Goal: Task Accomplishment & Management: Complete application form

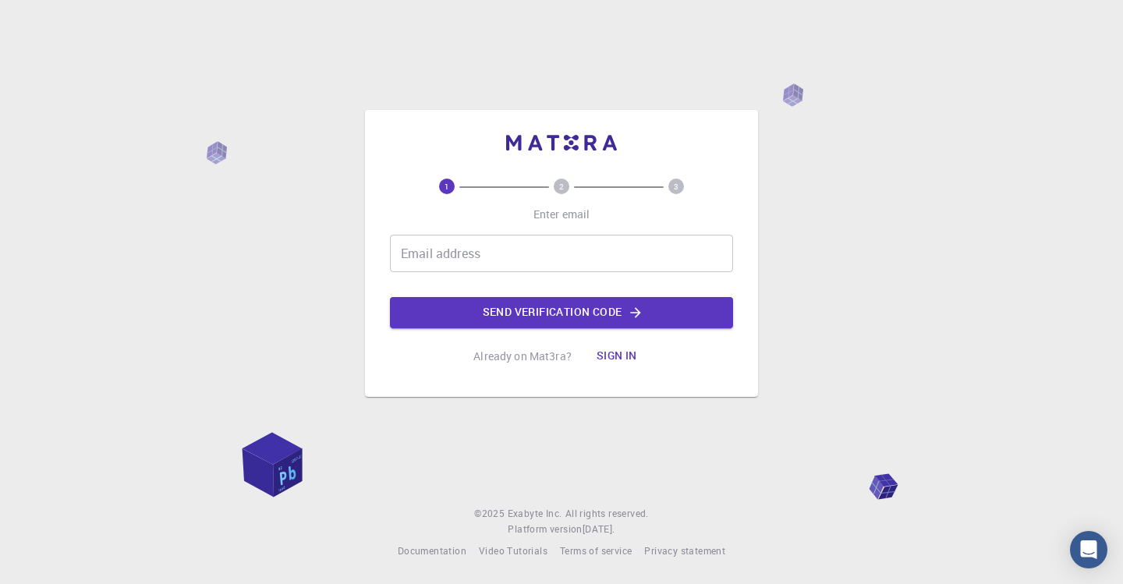
click at [474, 262] on input "Email address" at bounding box center [561, 253] width 343 height 37
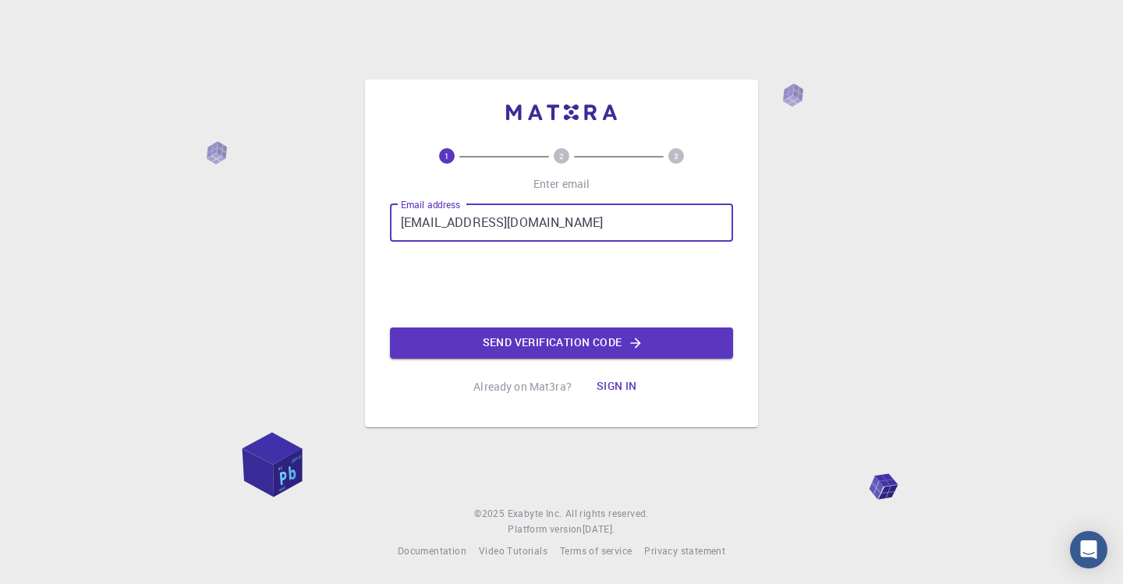
type input "chakrabortyd@unk.edu"
click at [486, 343] on button "Send verification code" at bounding box center [561, 343] width 343 height 31
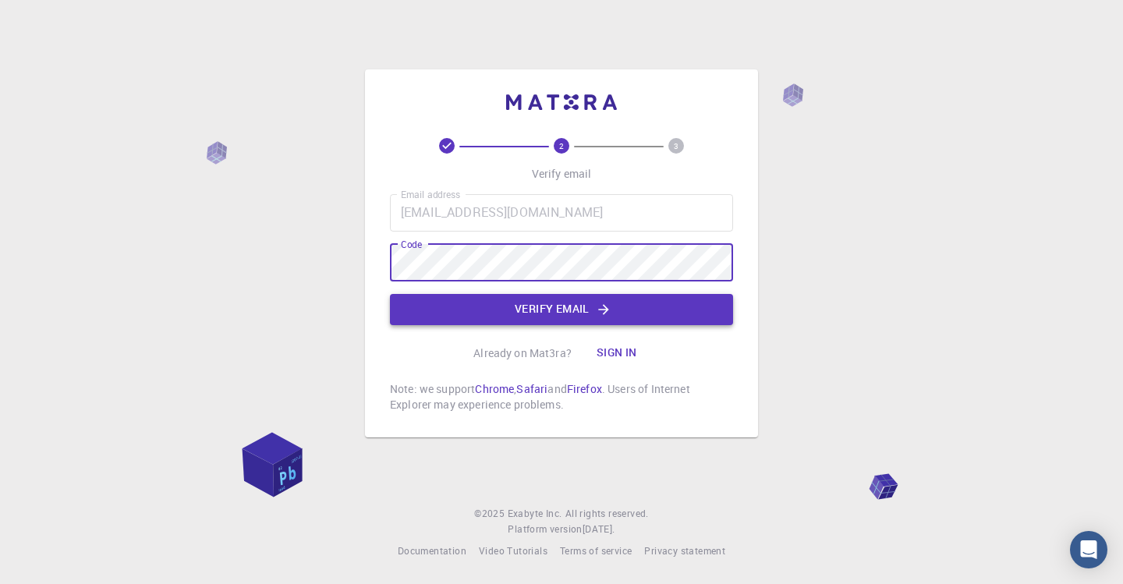
click at [475, 321] on button "Verify email" at bounding box center [561, 309] width 343 height 31
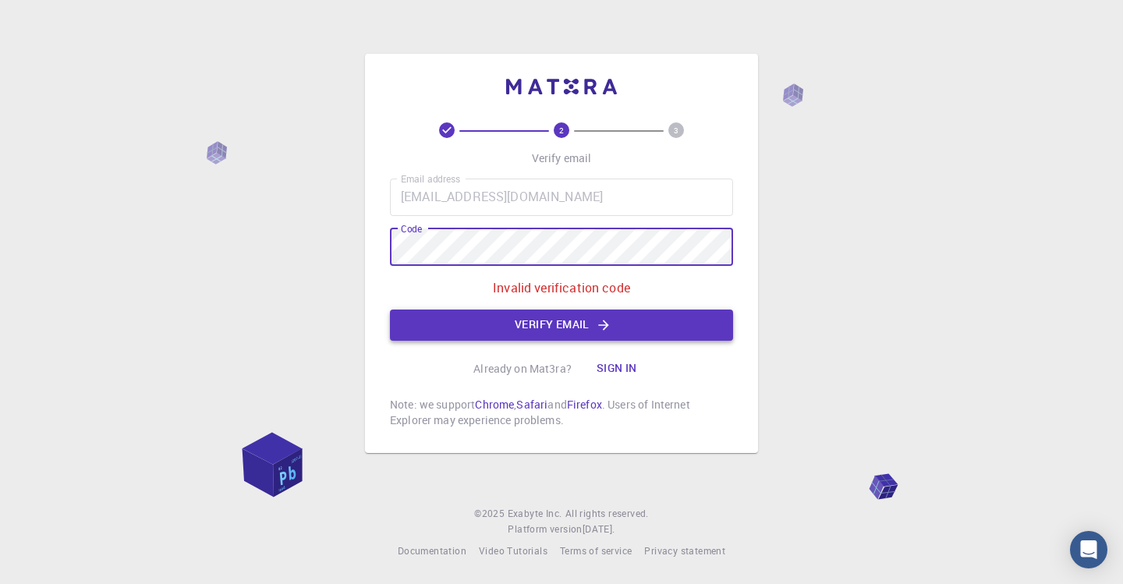
click at [463, 322] on button "Verify email" at bounding box center [561, 325] width 343 height 31
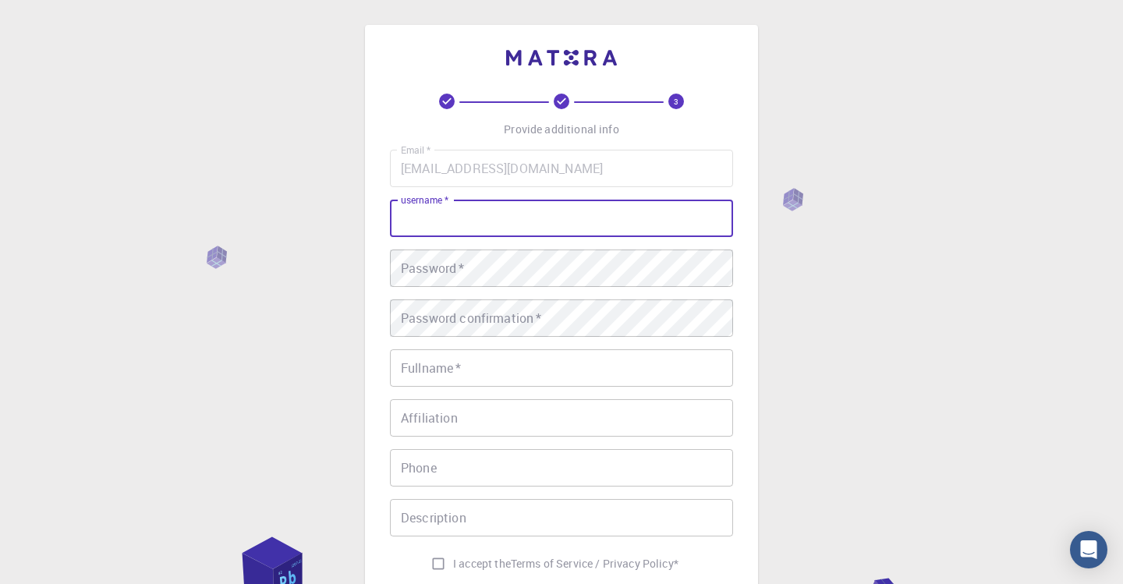
click at [446, 223] on input "username   *" at bounding box center [561, 218] width 343 height 37
type input "Debajit"
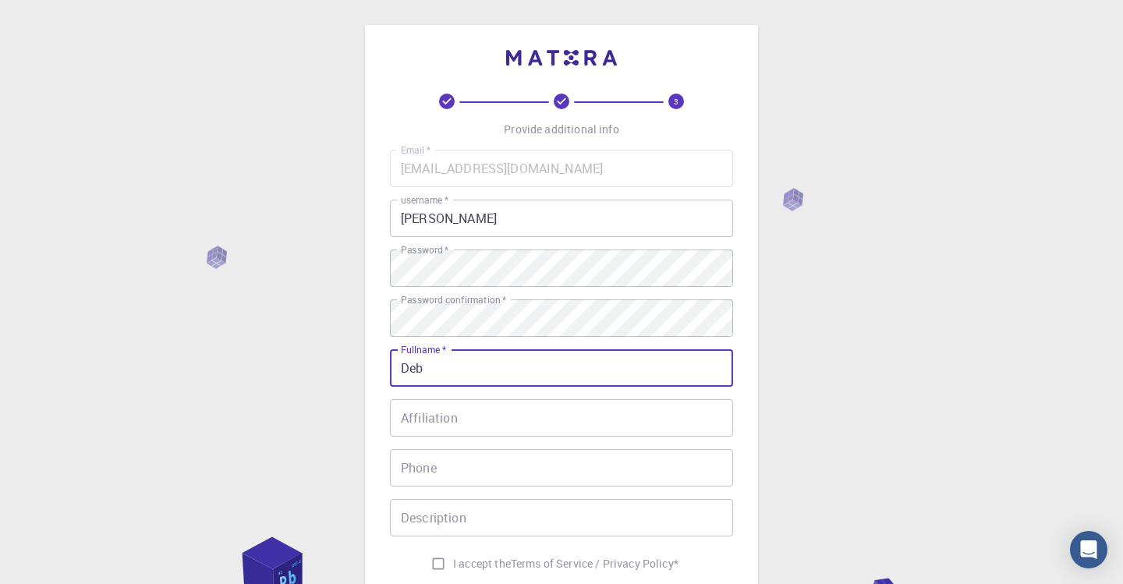
type input "Deba"
type input "Debajit Chakraborty"
click at [519, 414] on input "Affiliation" at bounding box center [561, 417] width 343 height 37
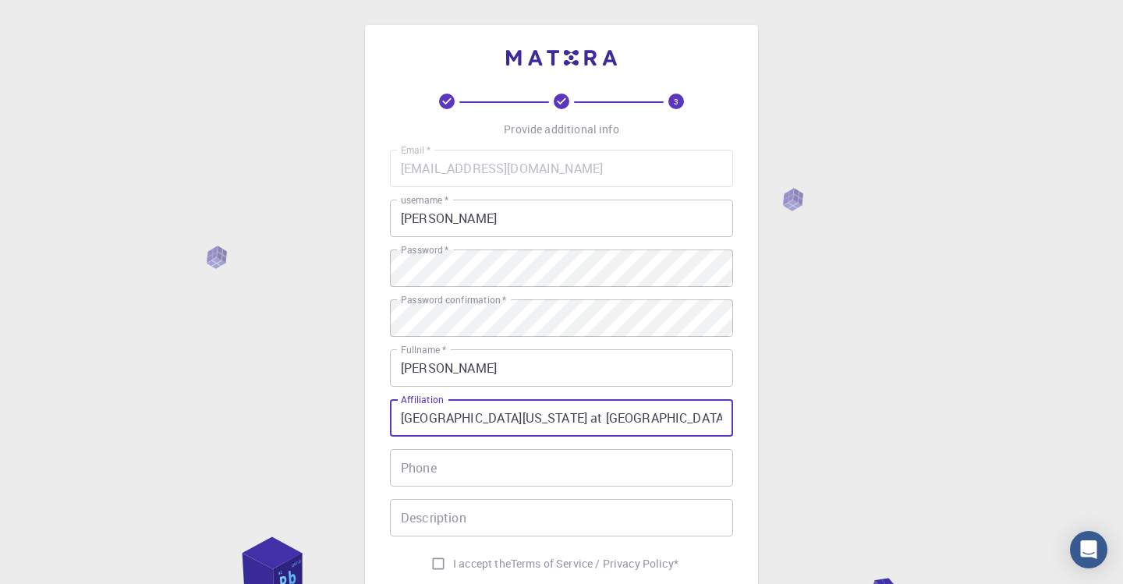
type input "University of Nebraska at Kearney"
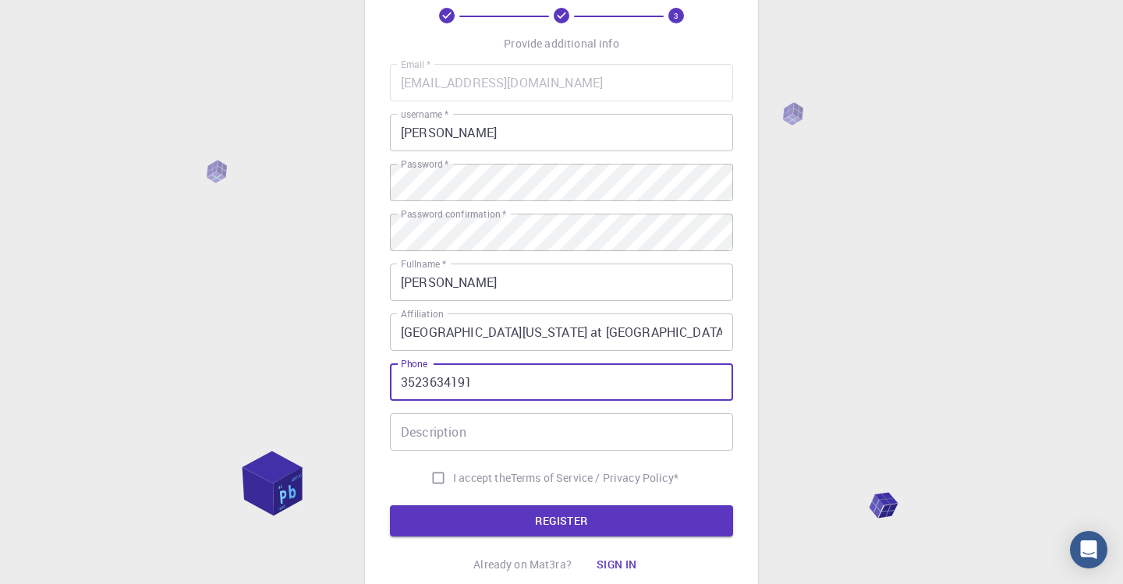
scroll to position [107, 0]
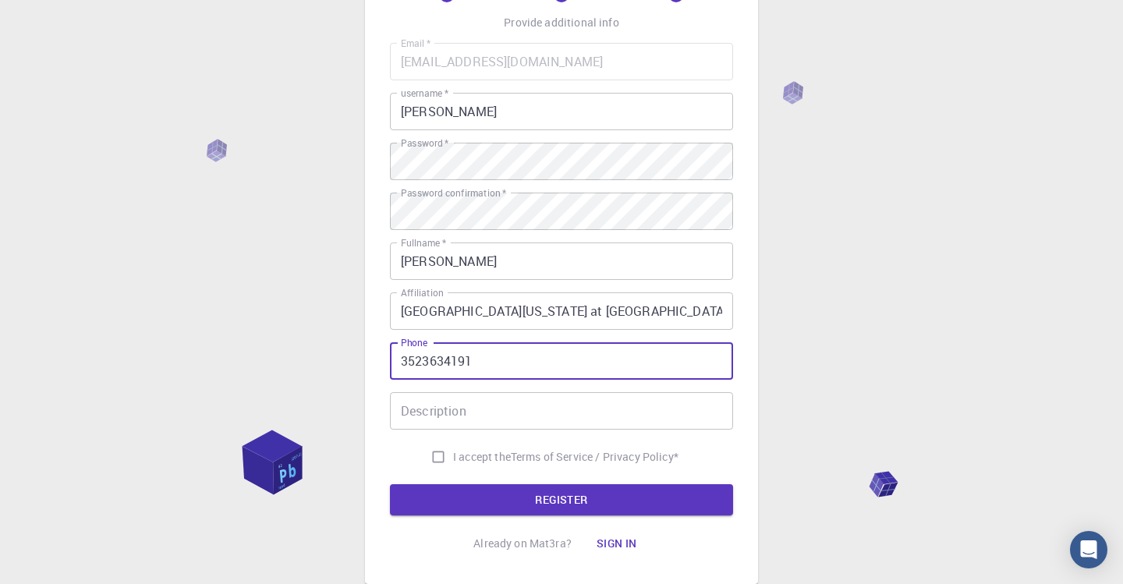
type input "3523634191"
click at [489, 416] on input "Description" at bounding box center [561, 410] width 343 height 37
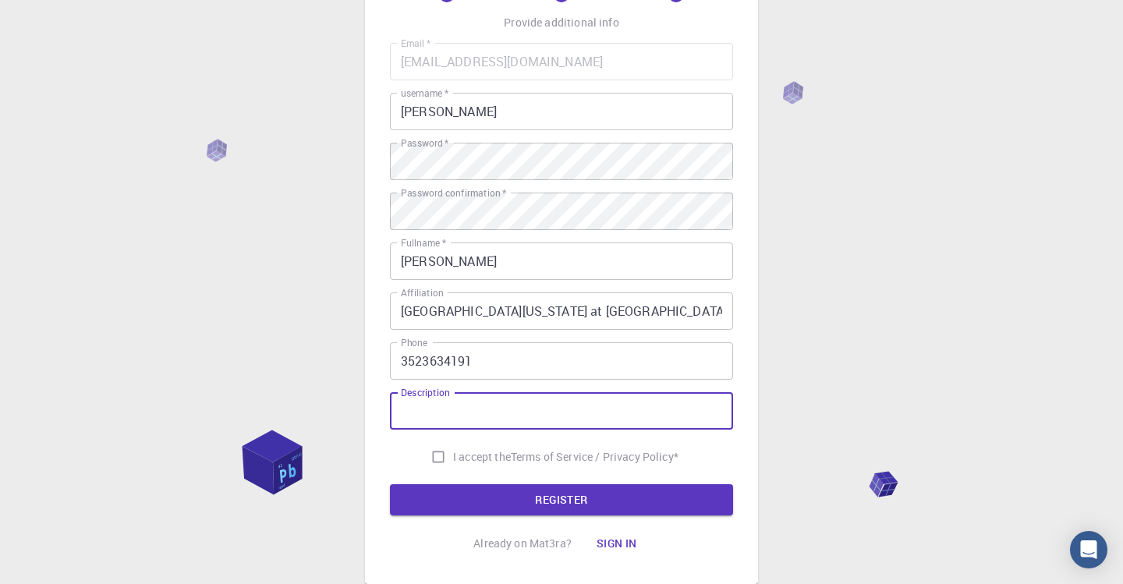
click at [432, 460] on input "I accept the Terms of Service / Privacy Policy *" at bounding box center [438, 457] width 30 height 30
checkbox input "true"
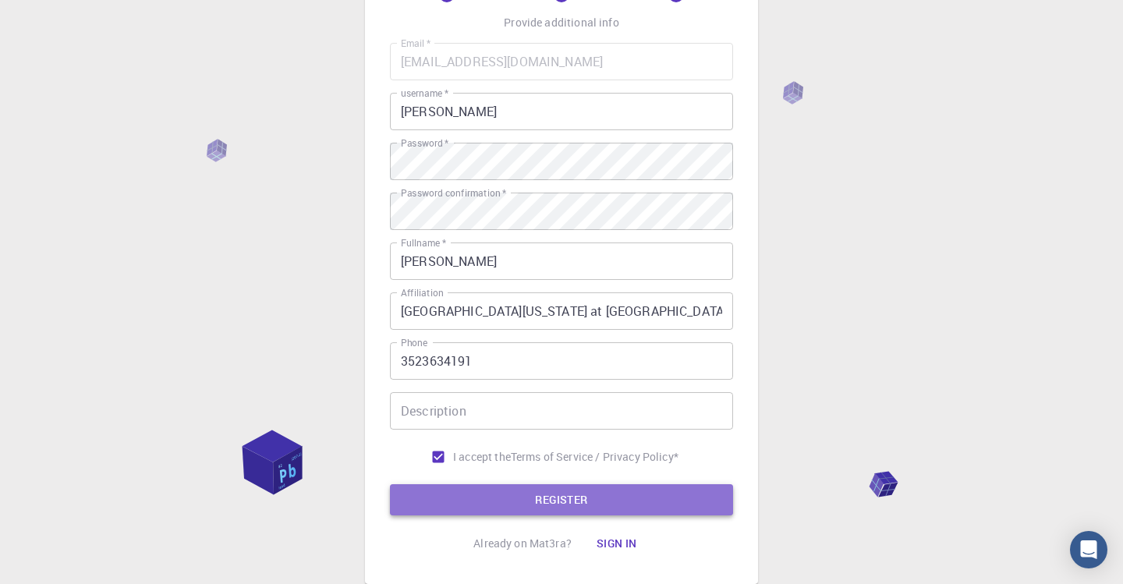
click at [456, 491] on button "REGISTER" at bounding box center [561, 499] width 343 height 31
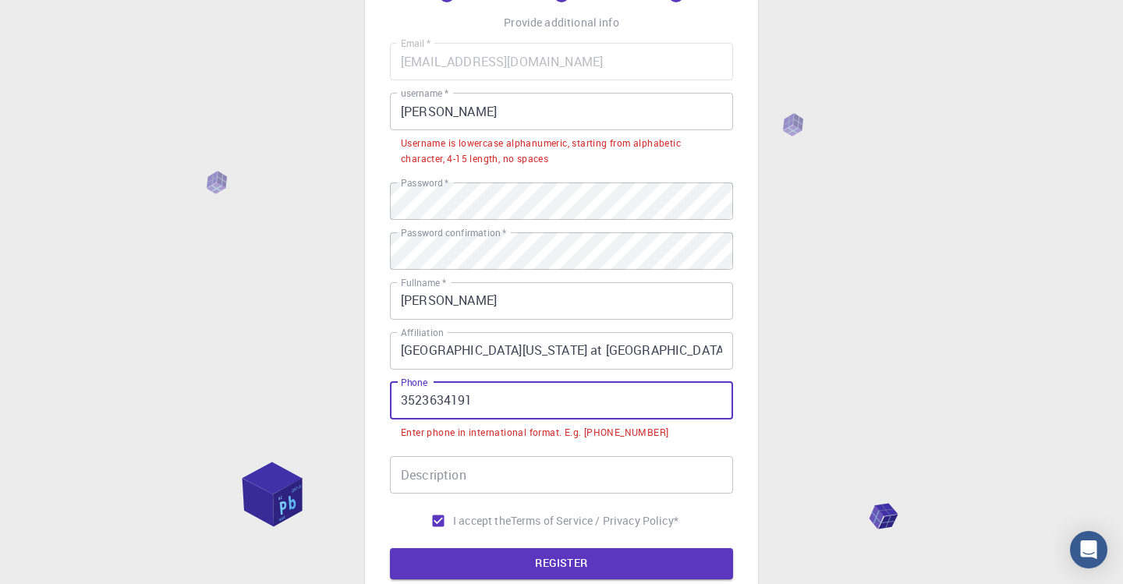
click at [402, 397] on input "3523634191" at bounding box center [561, 400] width 343 height 37
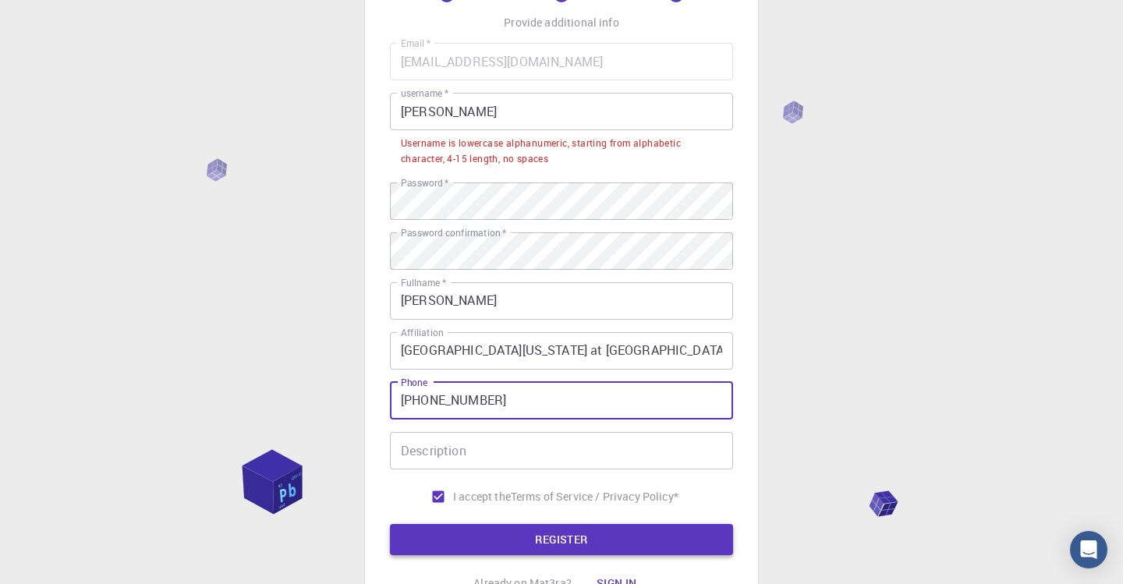
type input "+13523634191"
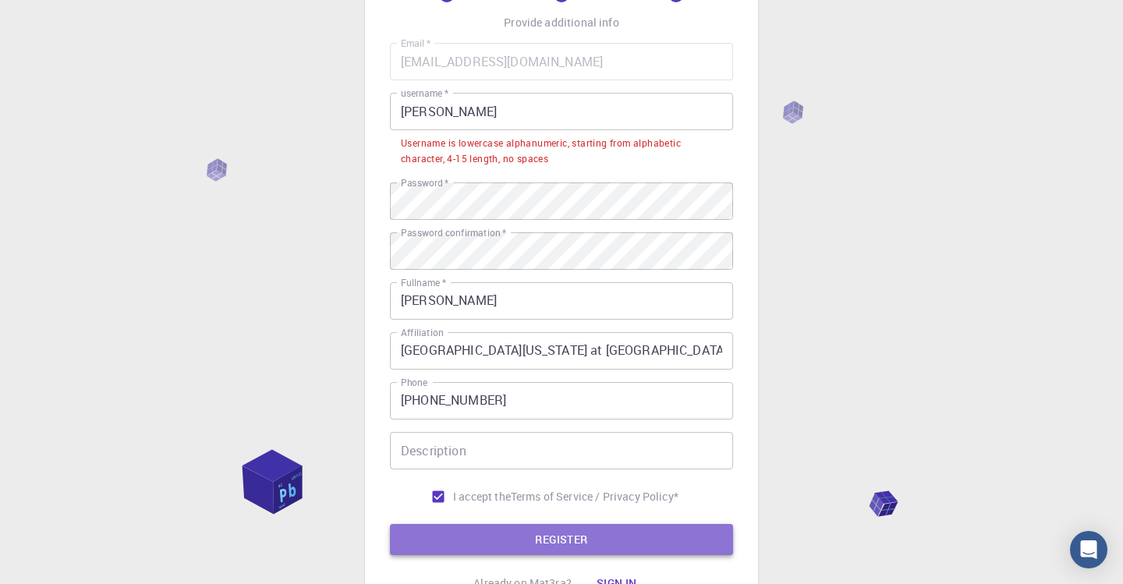
click at [437, 547] on button "REGISTER" at bounding box center [561, 539] width 343 height 31
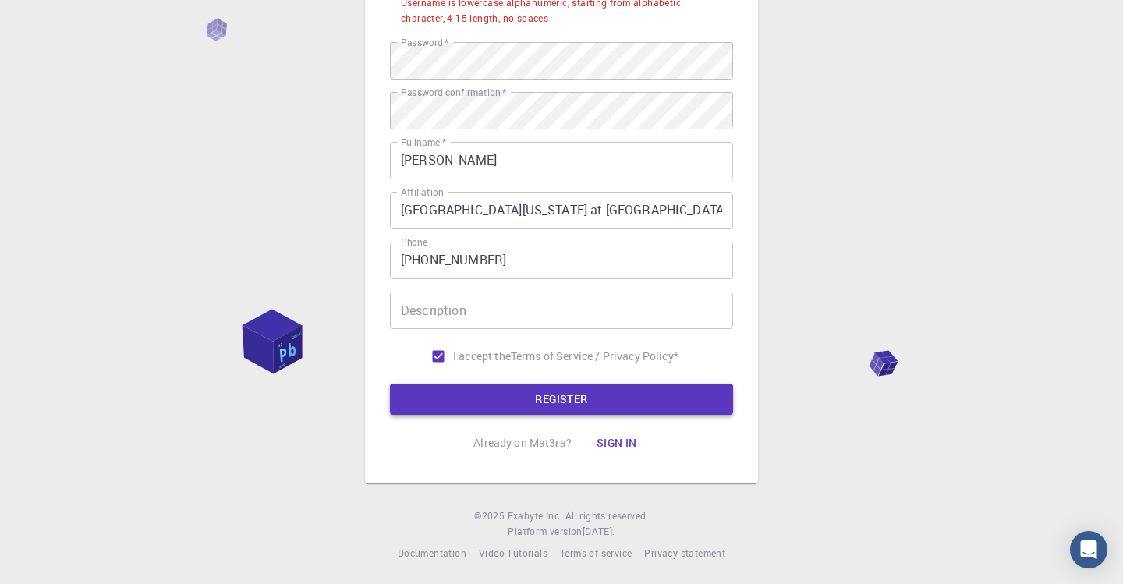
scroll to position [246, 0]
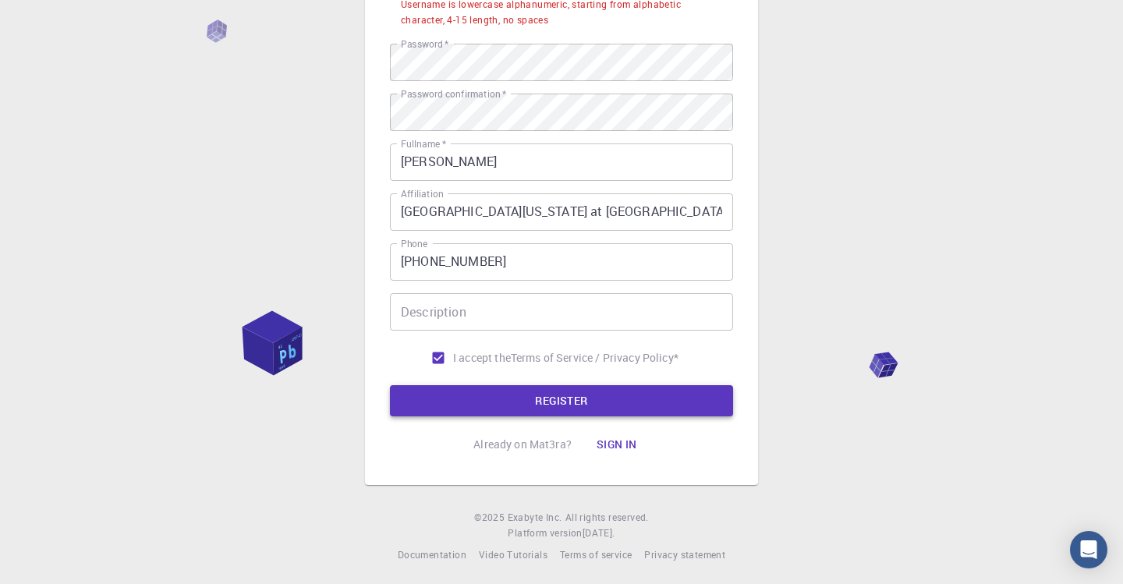
click at [510, 396] on button "REGISTER" at bounding box center [561, 400] width 343 height 31
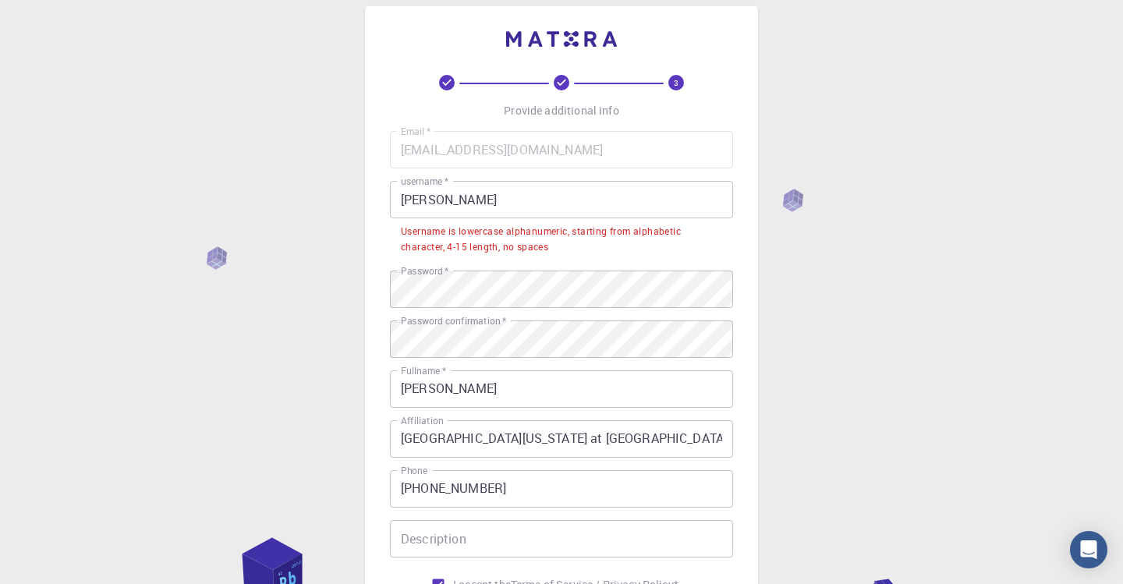
scroll to position [23, 0]
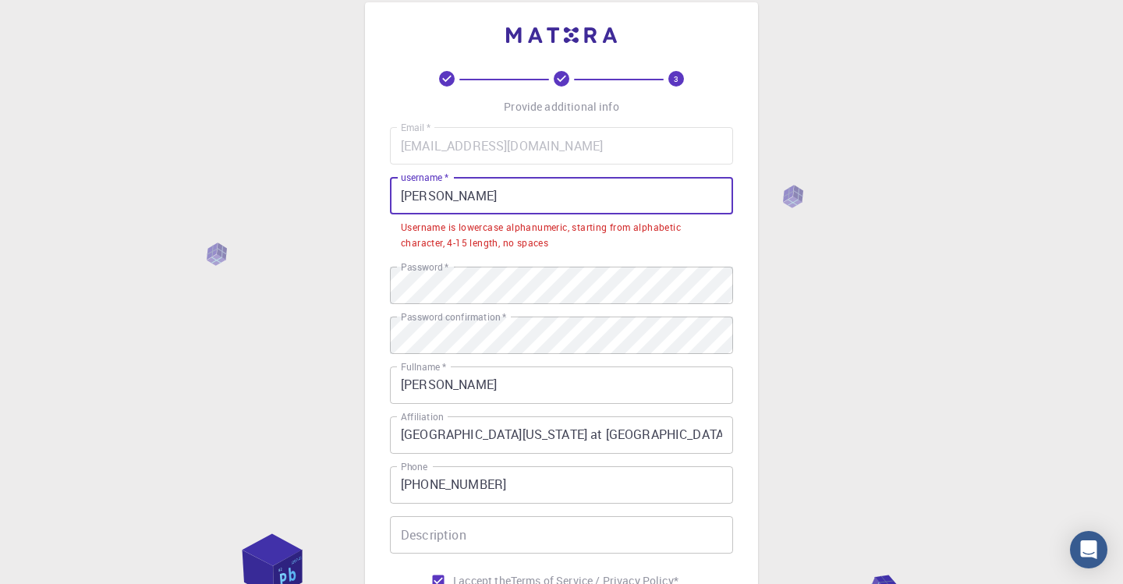
click at [462, 199] on input "Debajit" at bounding box center [561, 195] width 343 height 37
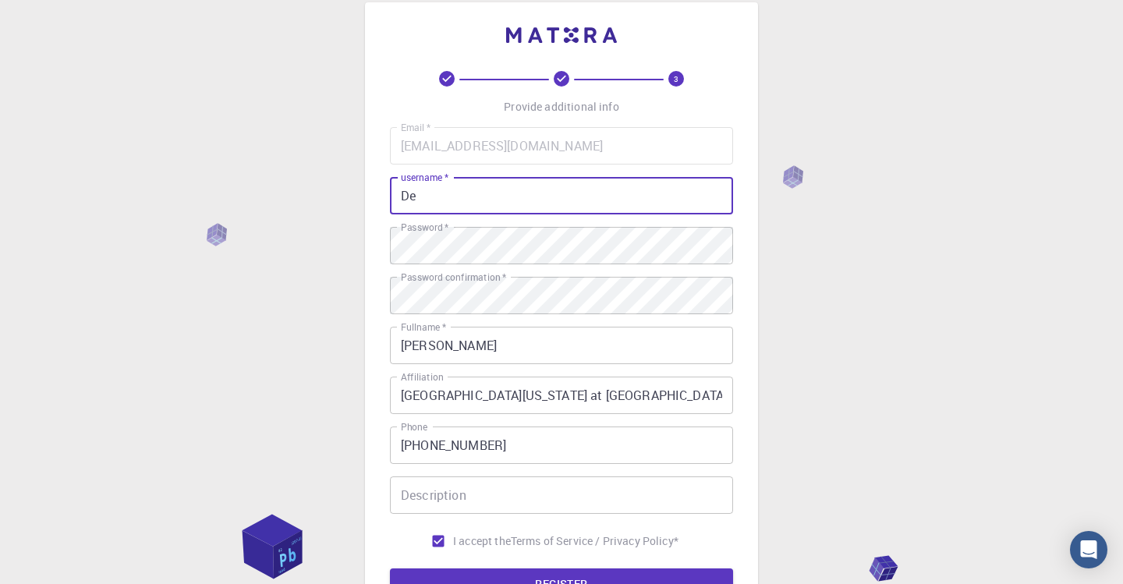
type input "D"
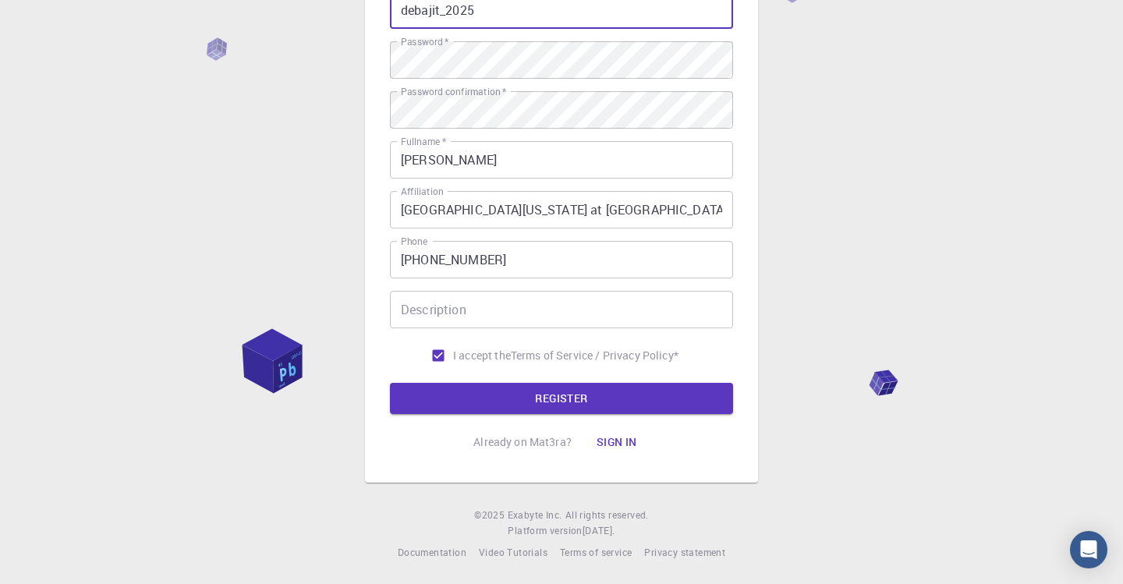
scroll to position [207, 0]
click at [549, 400] on button "REGISTER" at bounding box center [561, 399] width 343 height 31
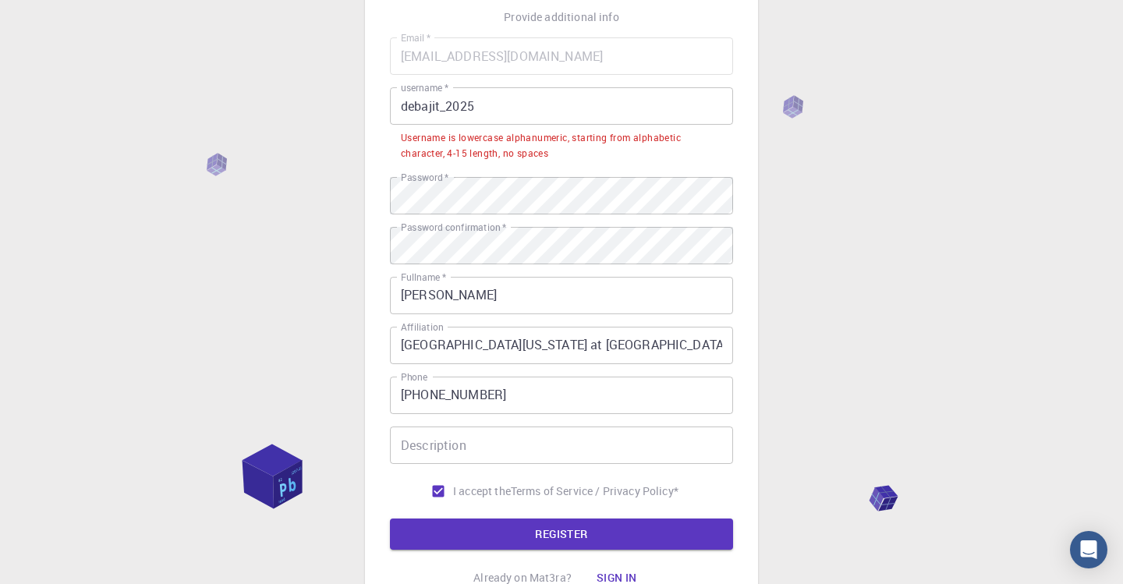
scroll to position [56, 0]
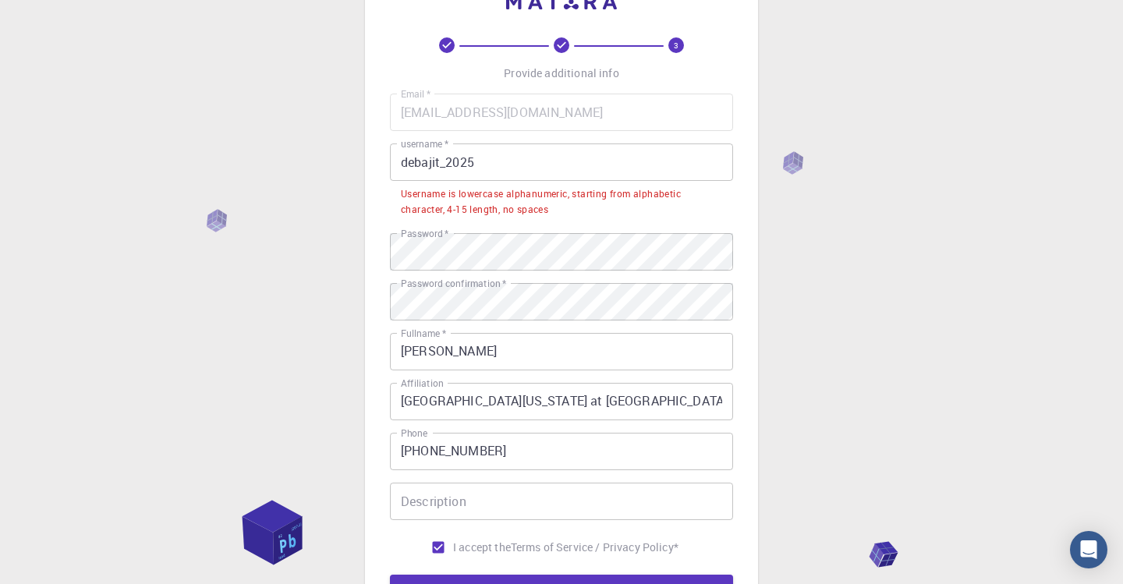
click at [447, 161] on input "debajit_2025" at bounding box center [561, 161] width 343 height 37
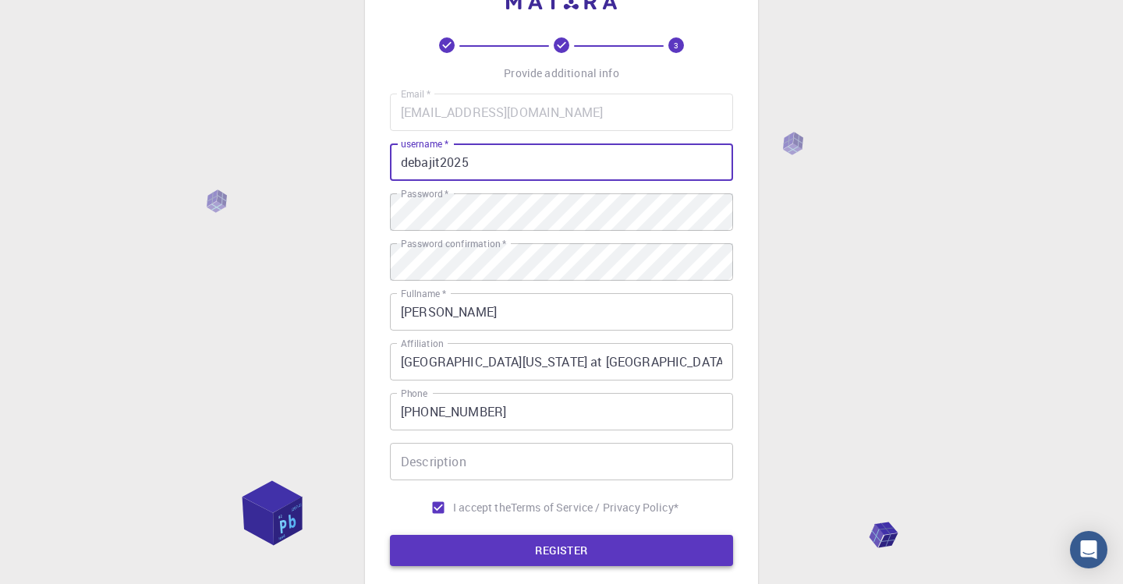
type input "debajit2025"
click at [495, 554] on button "REGISTER" at bounding box center [561, 550] width 343 height 31
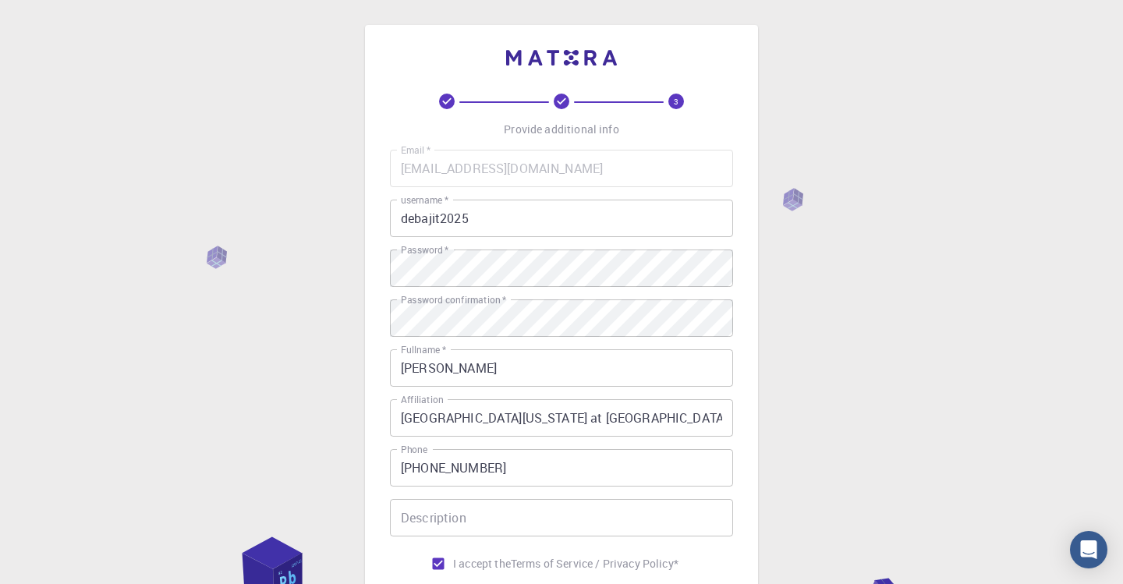
scroll to position [0, 0]
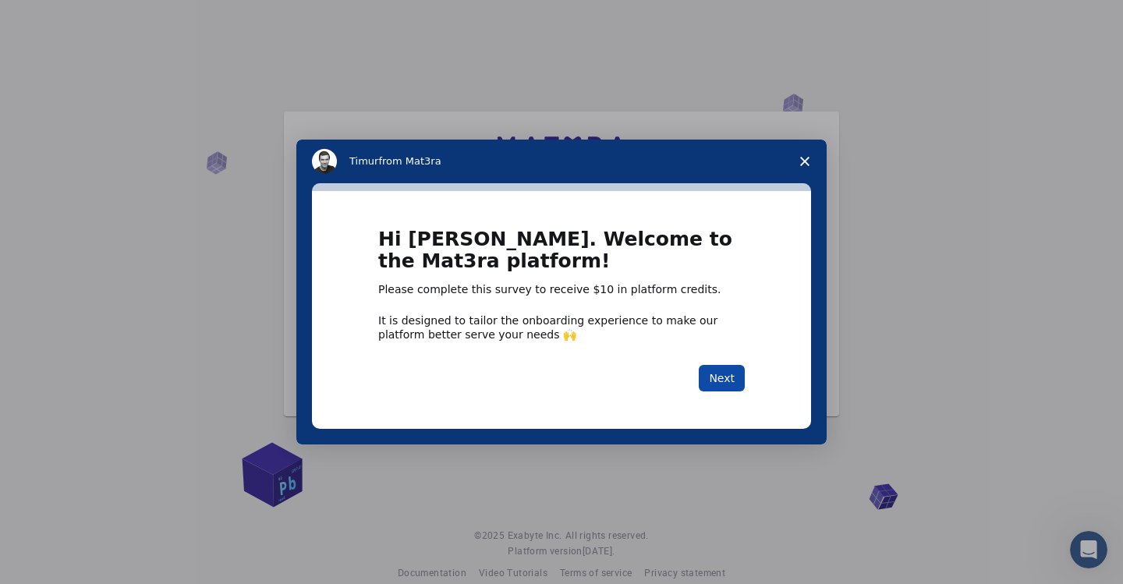
click at [725, 377] on button "Next" at bounding box center [722, 378] width 46 height 27
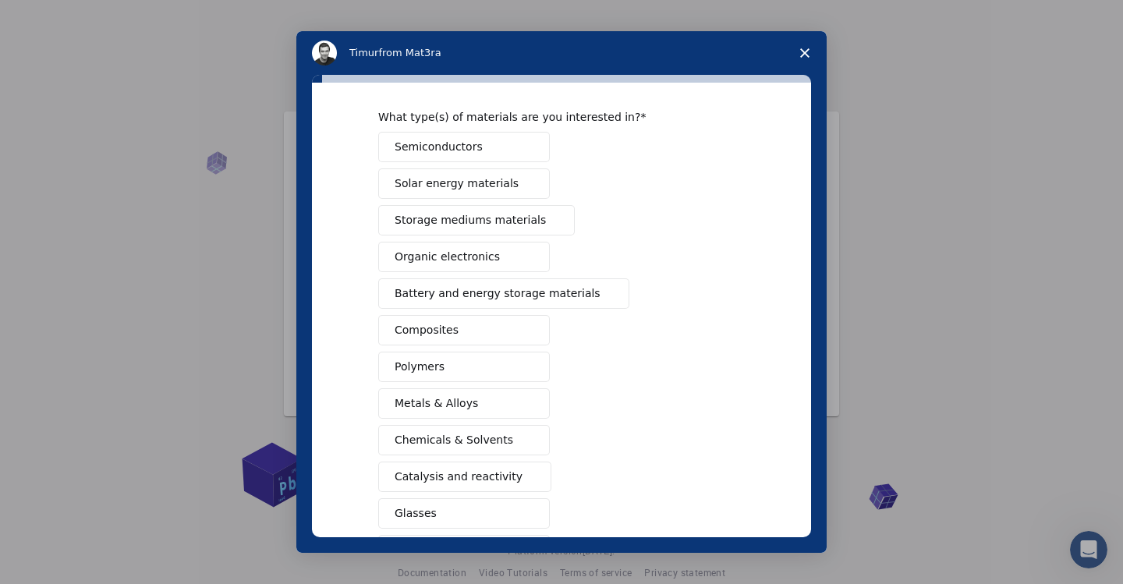
scroll to position [43, 0]
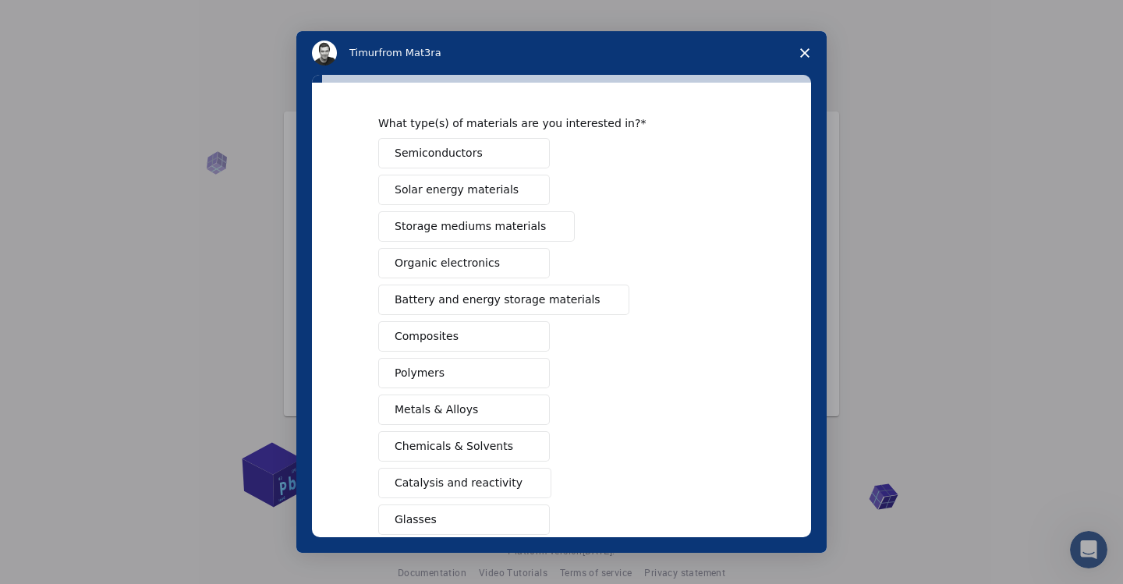
click at [503, 412] on button "Metals & Alloys" at bounding box center [464, 410] width 172 height 30
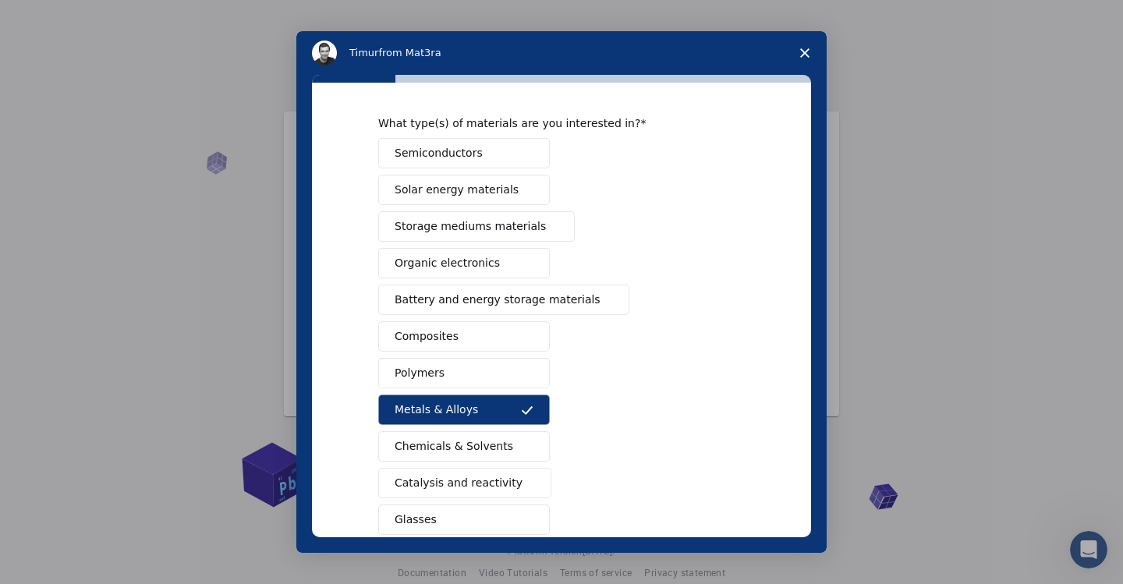
click at [491, 160] on button "Semiconductors" at bounding box center [464, 153] width 172 height 30
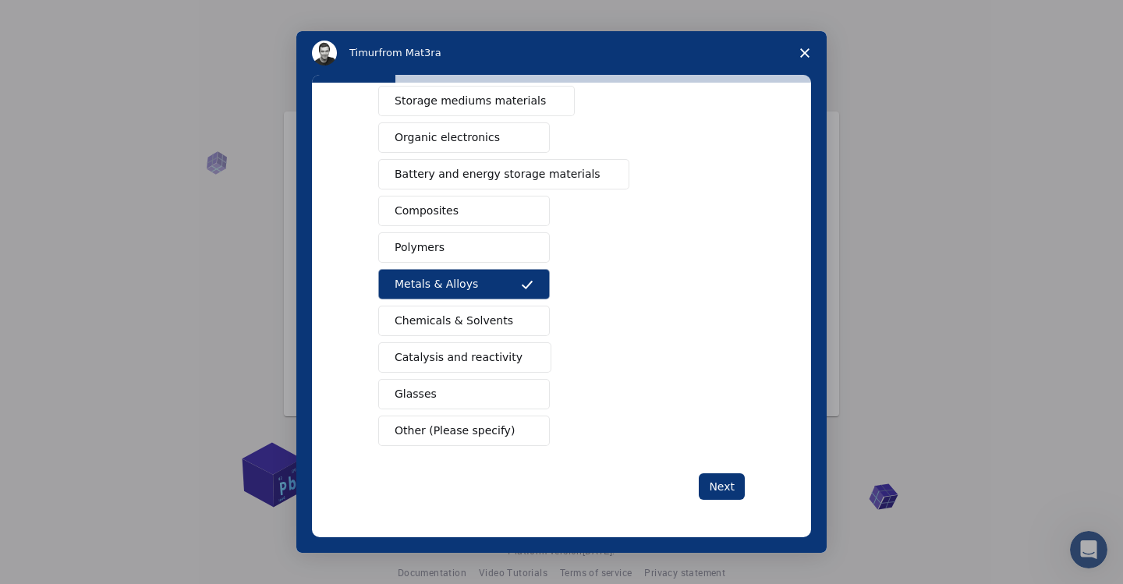
scroll to position [168, 0]
click at [476, 308] on button "Chemicals & Solvents" at bounding box center [464, 321] width 172 height 30
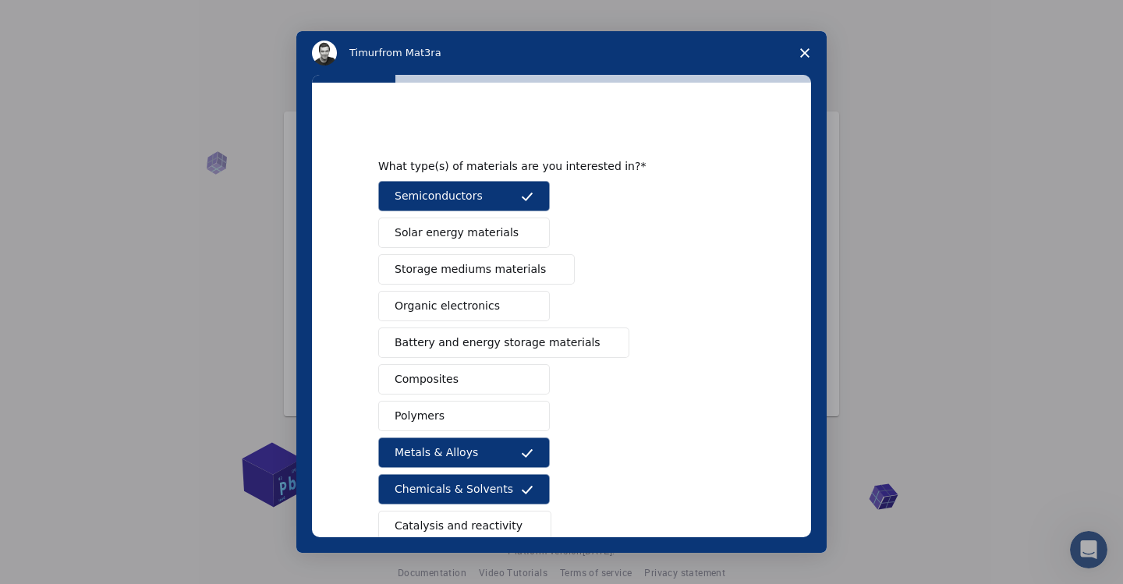
scroll to position [2, 0]
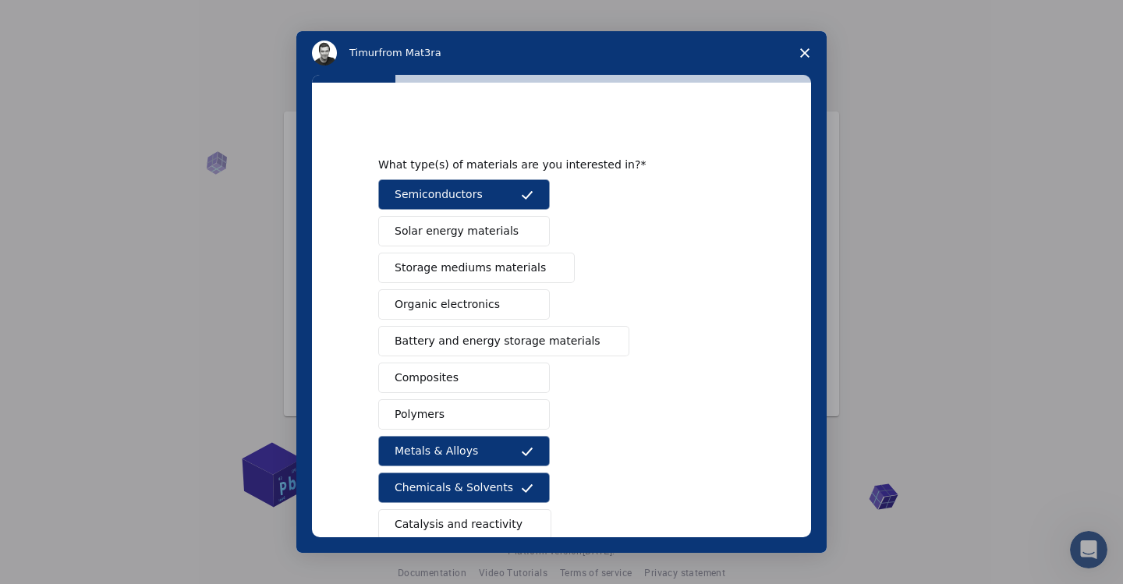
click at [477, 269] on span "Storage mediums materials" at bounding box center [470, 268] width 151 height 16
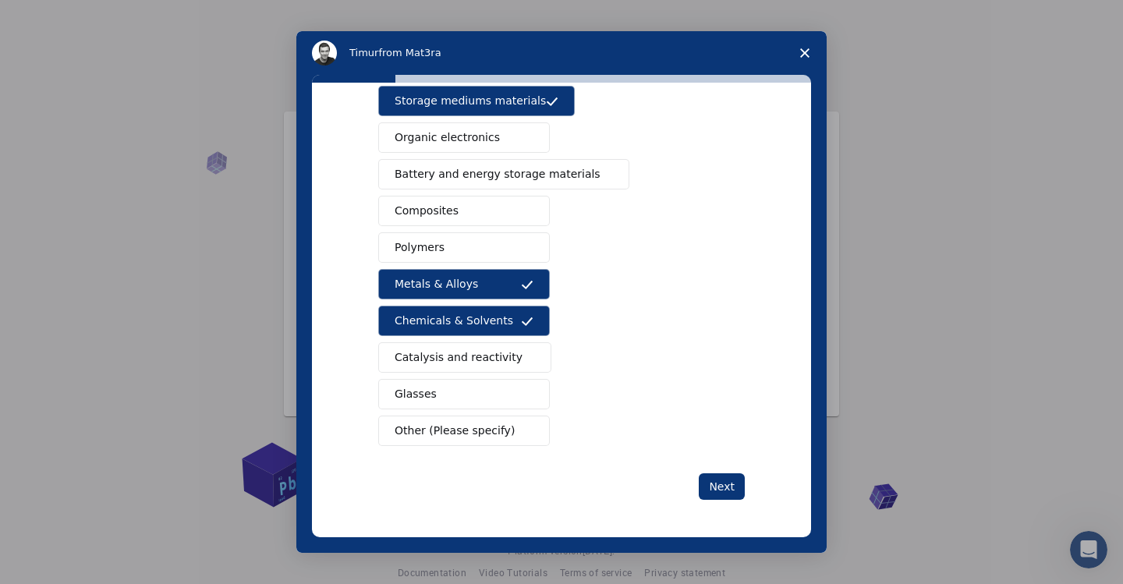
scroll to position [168, 0]
click at [704, 487] on button "Next" at bounding box center [722, 486] width 46 height 27
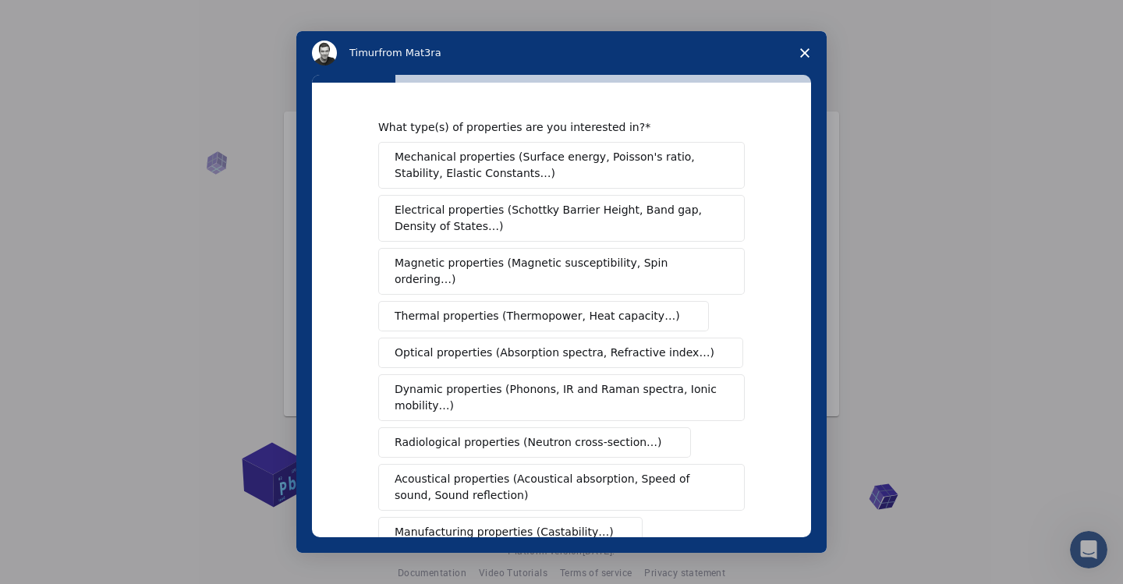
click at [576, 166] on span "Mechanical properties (Surface energy, Poisson's ratio, Stability, Elastic Cons…" at bounding box center [557, 165] width 325 height 33
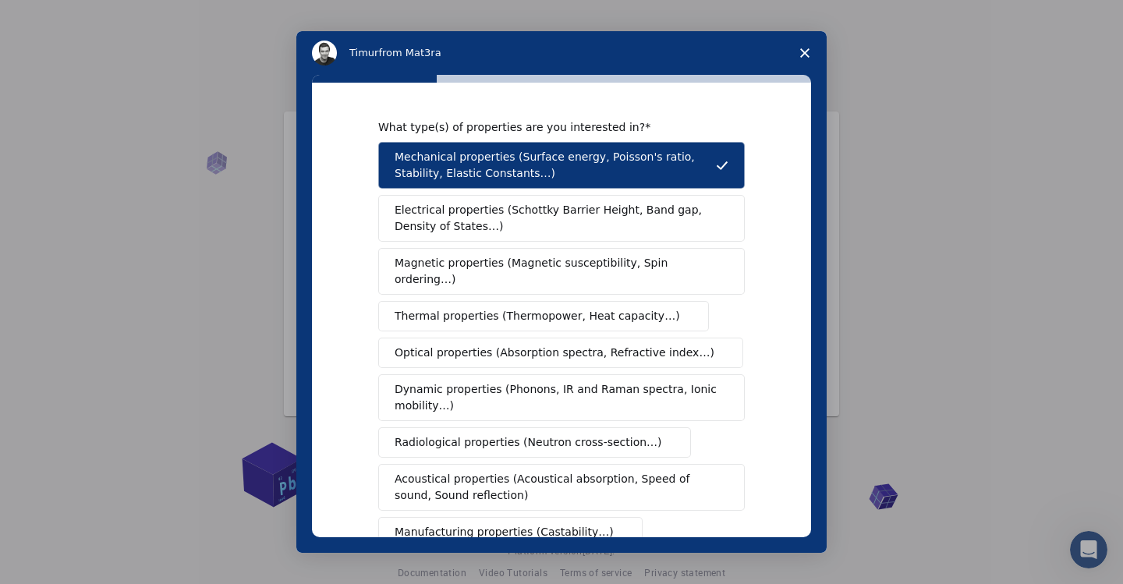
click at [569, 228] on span "Electrical properties (Schottky Barrier Height, Band gap, Density of States…)" at bounding box center [557, 218] width 324 height 33
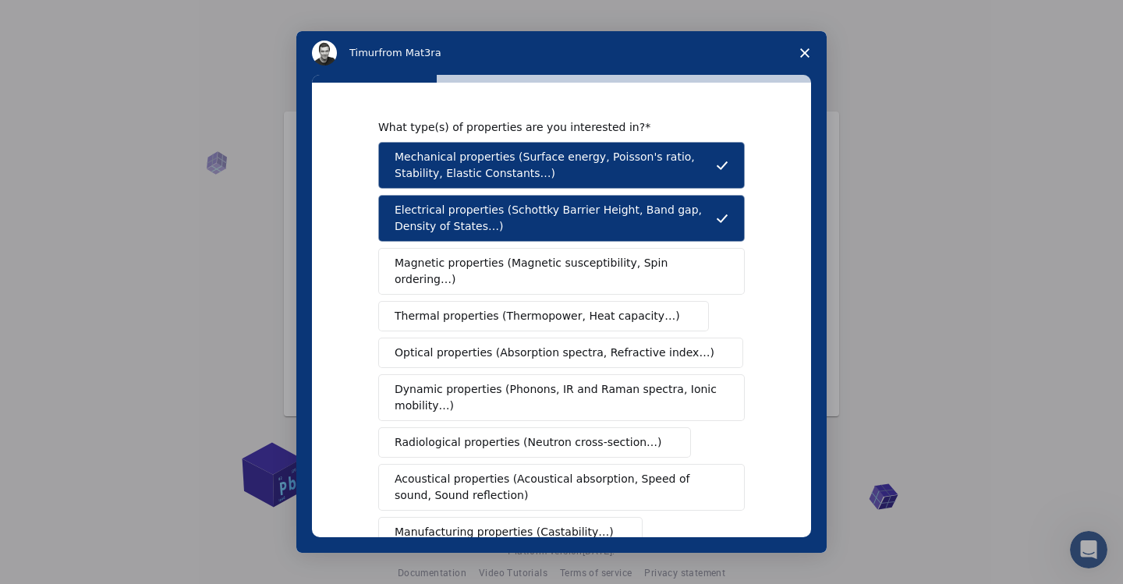
click at [564, 259] on span "Magnetic properties (Magnetic susceptibility, Spin ordering…)" at bounding box center [556, 271] width 322 height 33
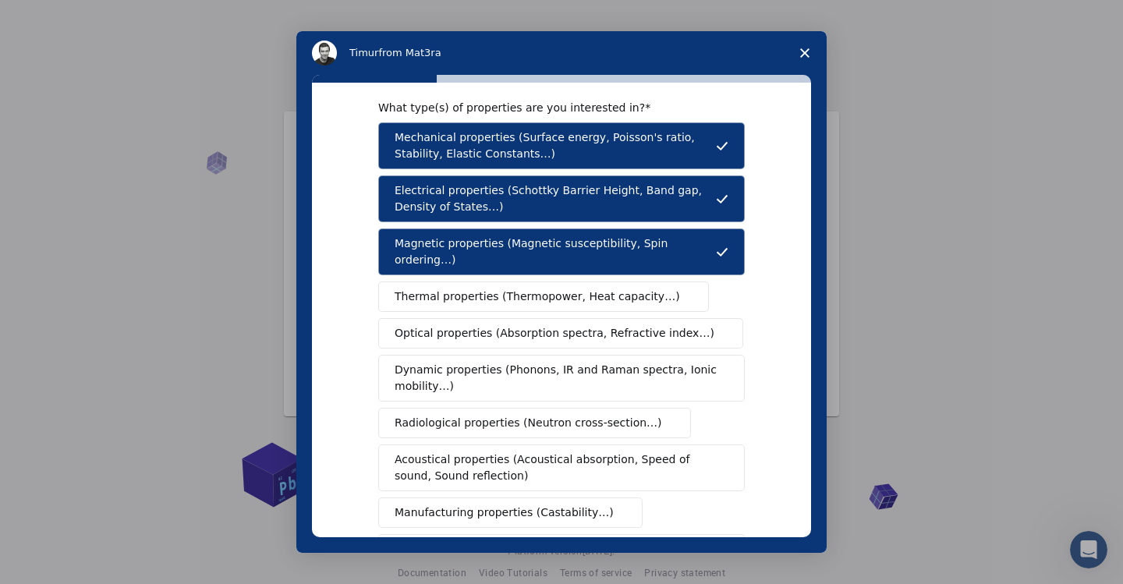
scroll to position [20, 0]
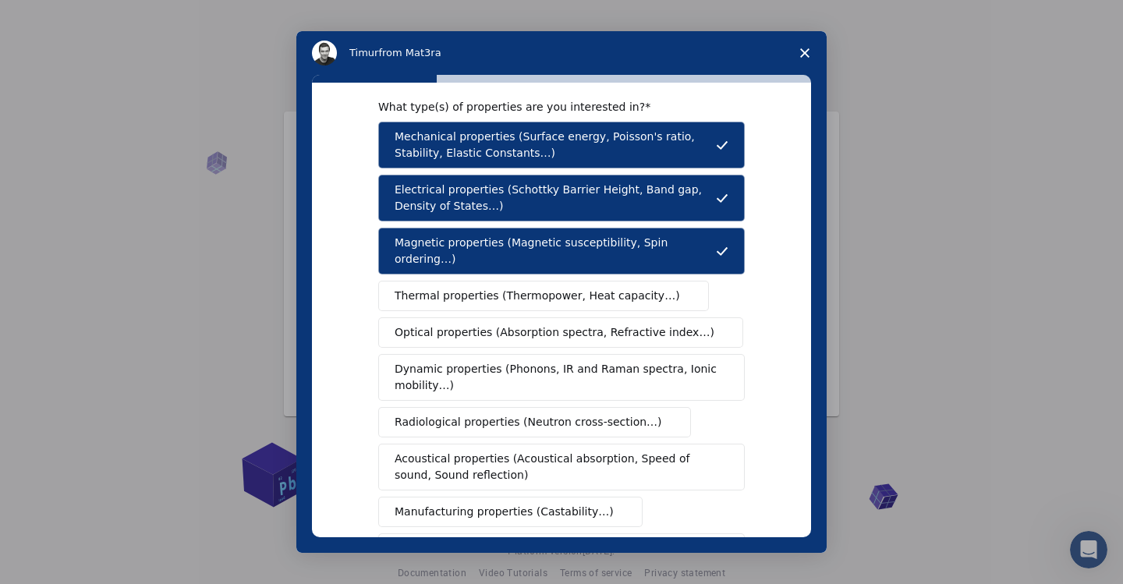
click at [562, 366] on span "Dynamic properties (Phonons, IR and Raman spectra, Ionic mobility…)" at bounding box center [557, 377] width 324 height 33
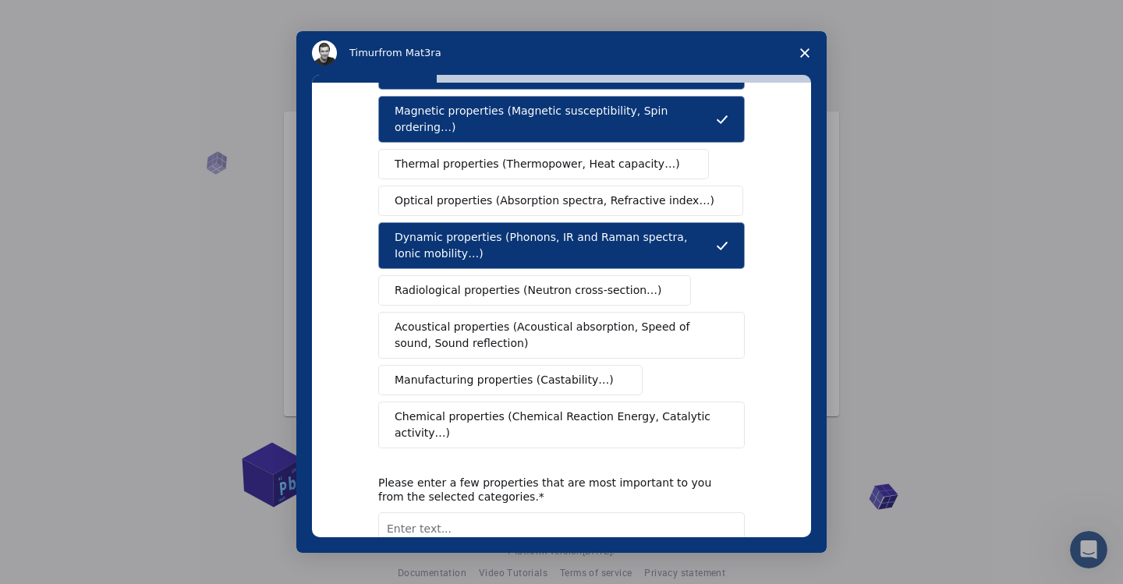
scroll to position [162, 0]
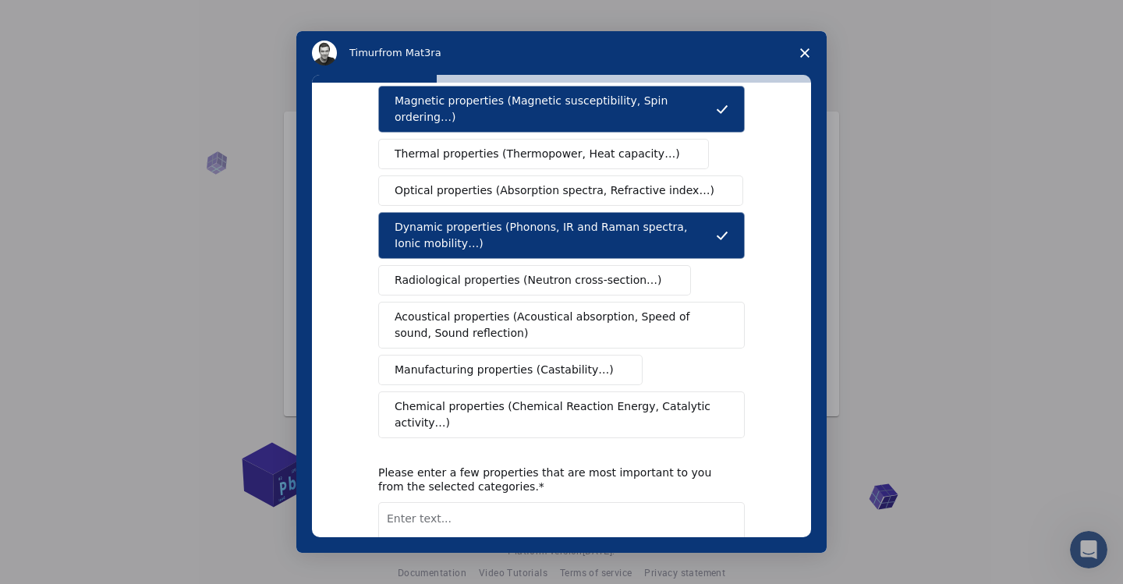
click at [555, 399] on span "Chemical properties (Chemical Reaction Energy, Catalytic activity…)" at bounding box center [556, 415] width 323 height 33
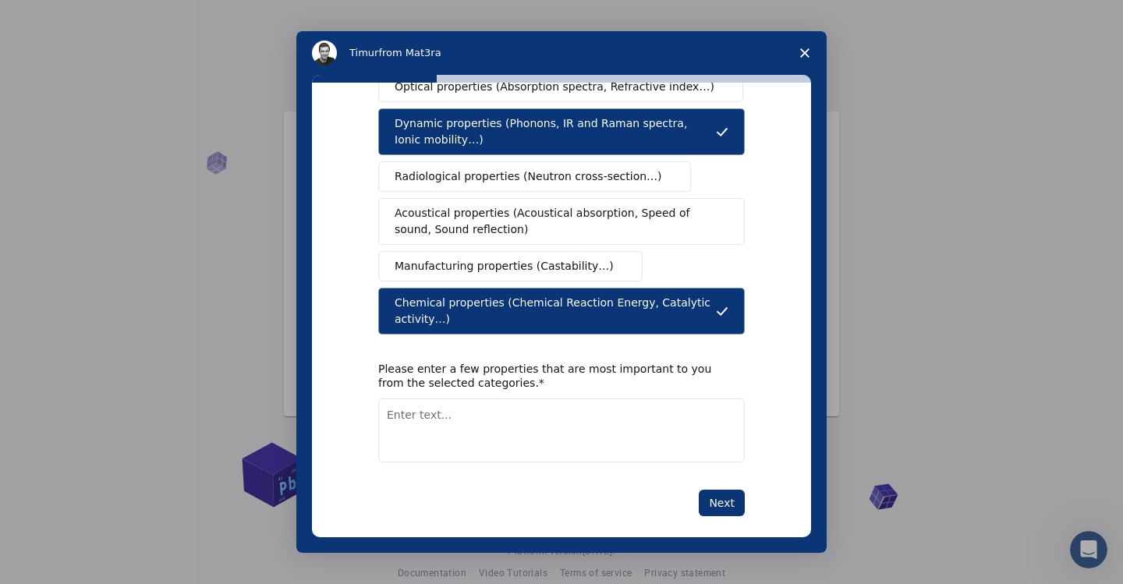
scroll to position [265, 0]
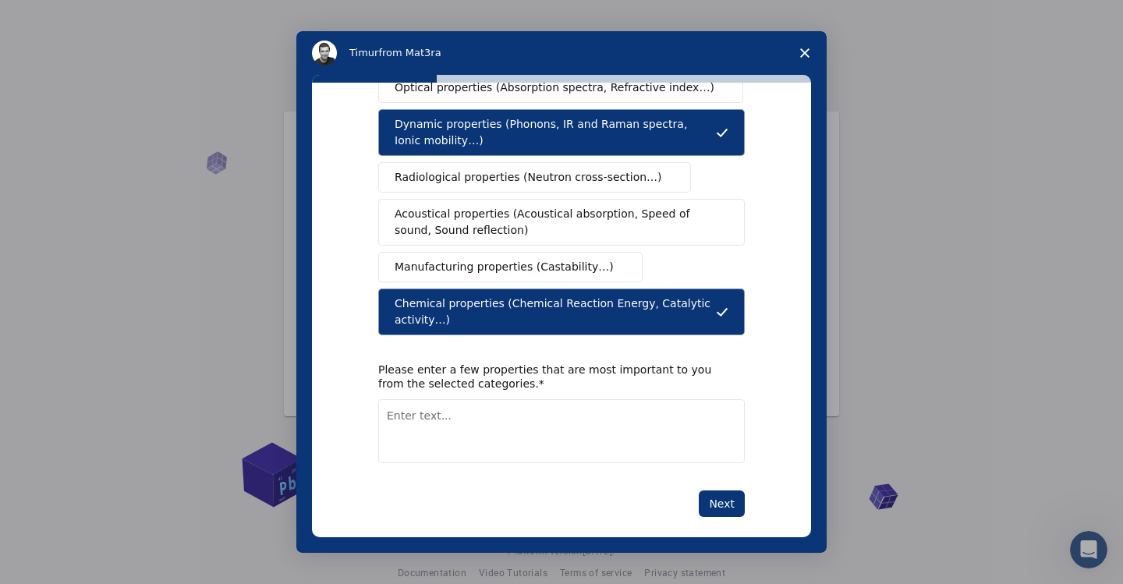
click at [629, 417] on textarea "Enter text..." at bounding box center [561, 431] width 367 height 64
type textarea "Altermagnets, HEAs"
click at [722, 491] on button "Next" at bounding box center [722, 504] width 46 height 27
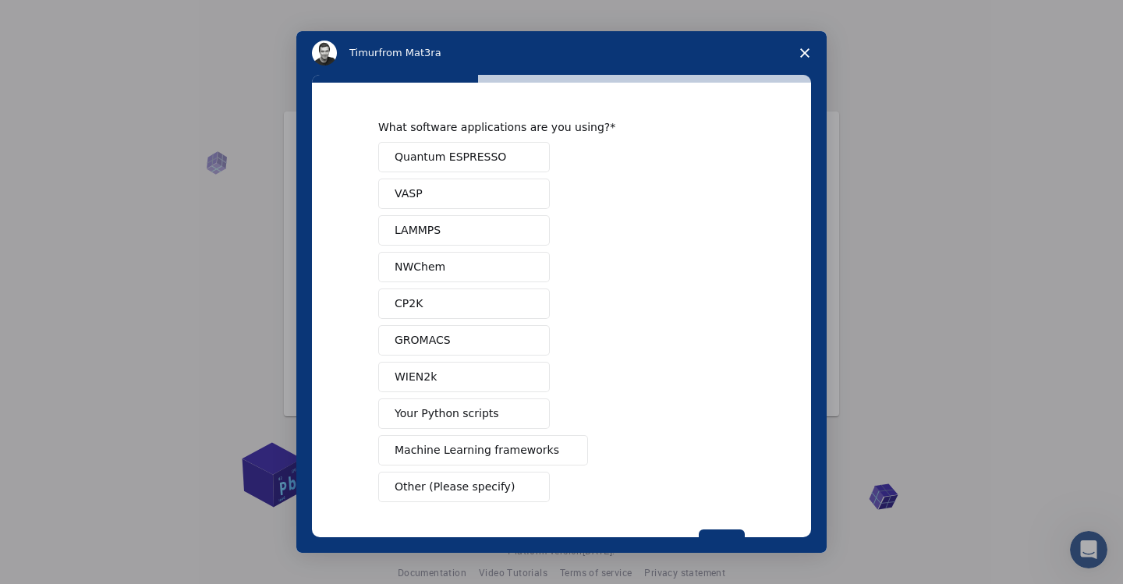
click at [437, 161] on span "Quantum ESPRESSO" at bounding box center [451, 157] width 112 height 16
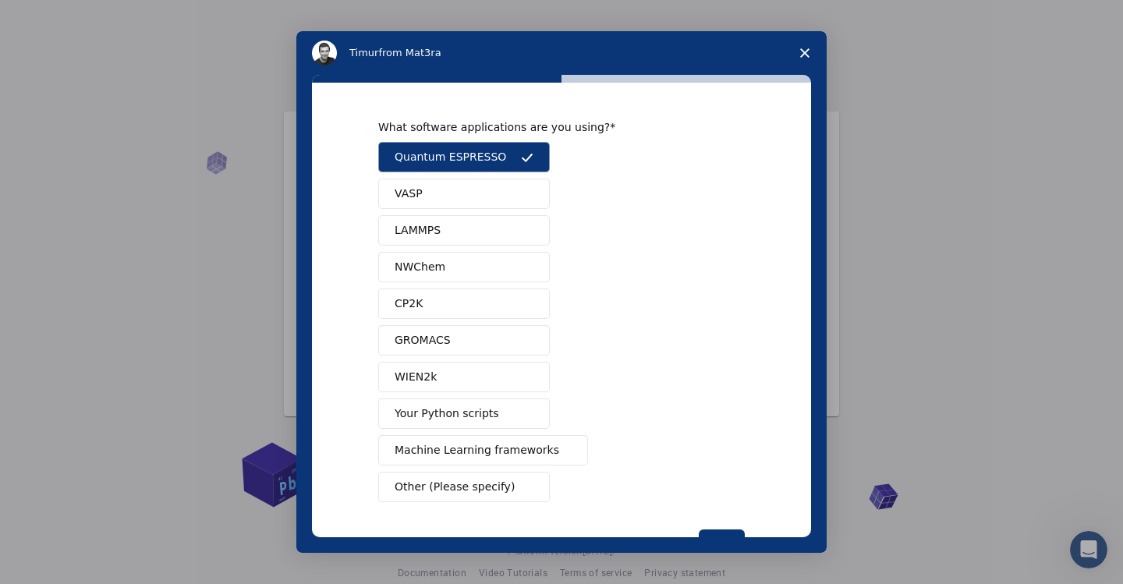
click at [431, 202] on button "VASP" at bounding box center [464, 194] width 172 height 30
click at [430, 225] on span "LAMMPS" at bounding box center [418, 230] width 46 height 16
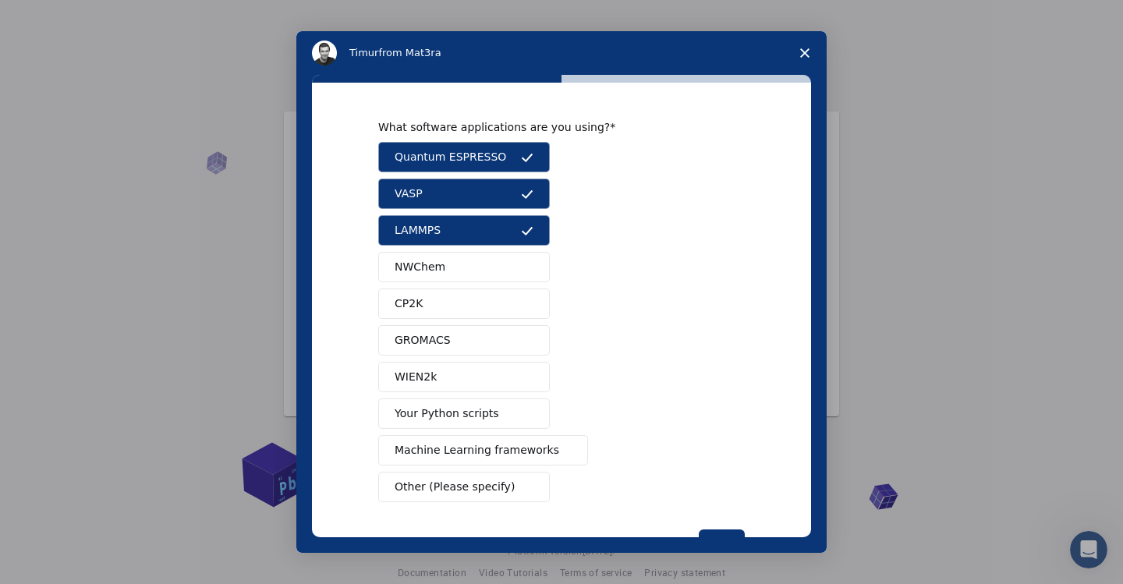
click at [448, 373] on button "WIEN2k" at bounding box center [464, 377] width 172 height 30
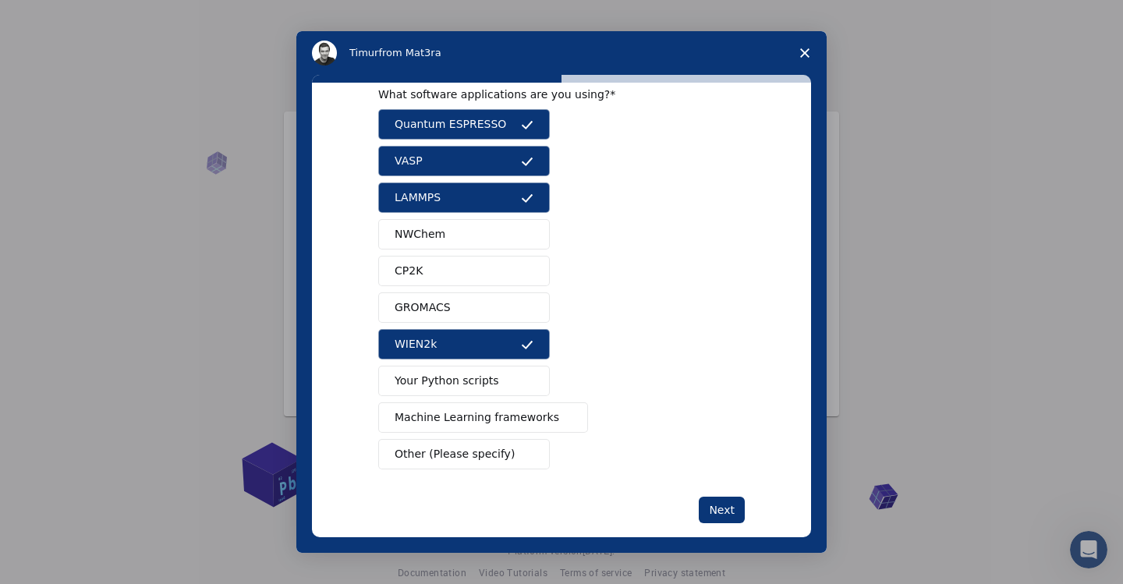
scroll to position [41, 0]
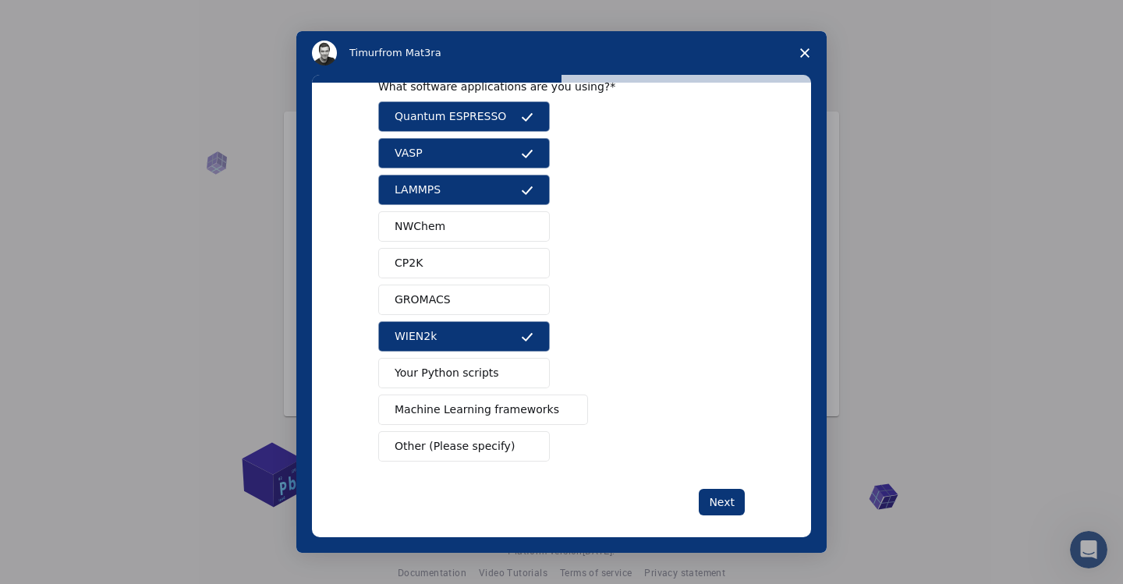
click at [448, 373] on span "Your Python scripts" at bounding box center [447, 373] width 104 height 16
click at [466, 416] on span "Machine Learning frameworks" at bounding box center [477, 410] width 165 height 16
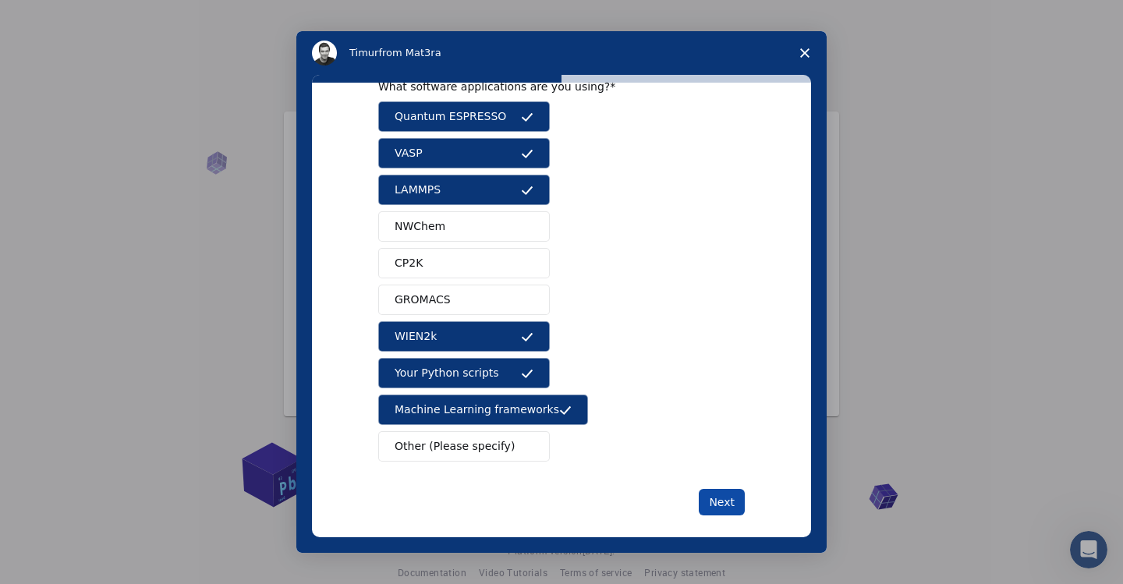
click at [724, 505] on button "Next" at bounding box center [722, 502] width 46 height 27
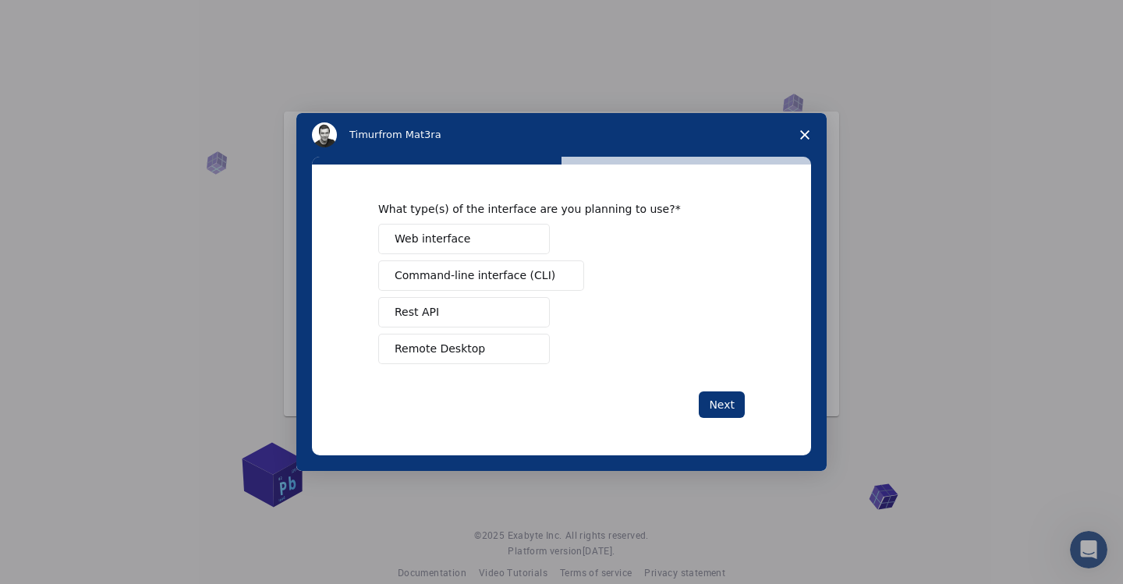
click at [450, 239] on span "Web interface" at bounding box center [433, 239] width 76 height 16
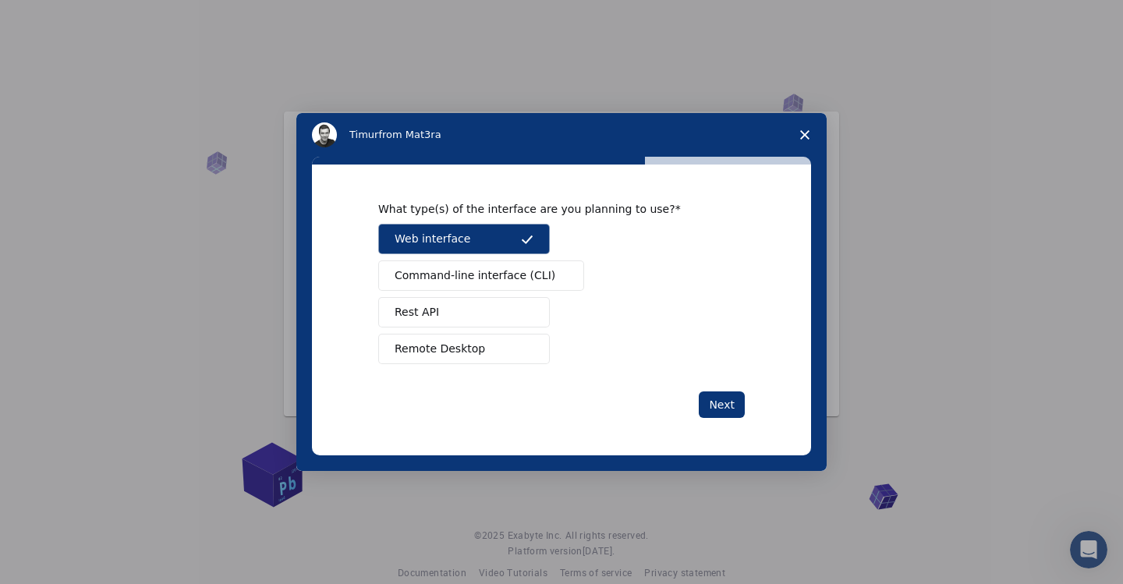
click at [455, 267] on span "Command-line interface (CLI)" at bounding box center [475, 275] width 161 height 16
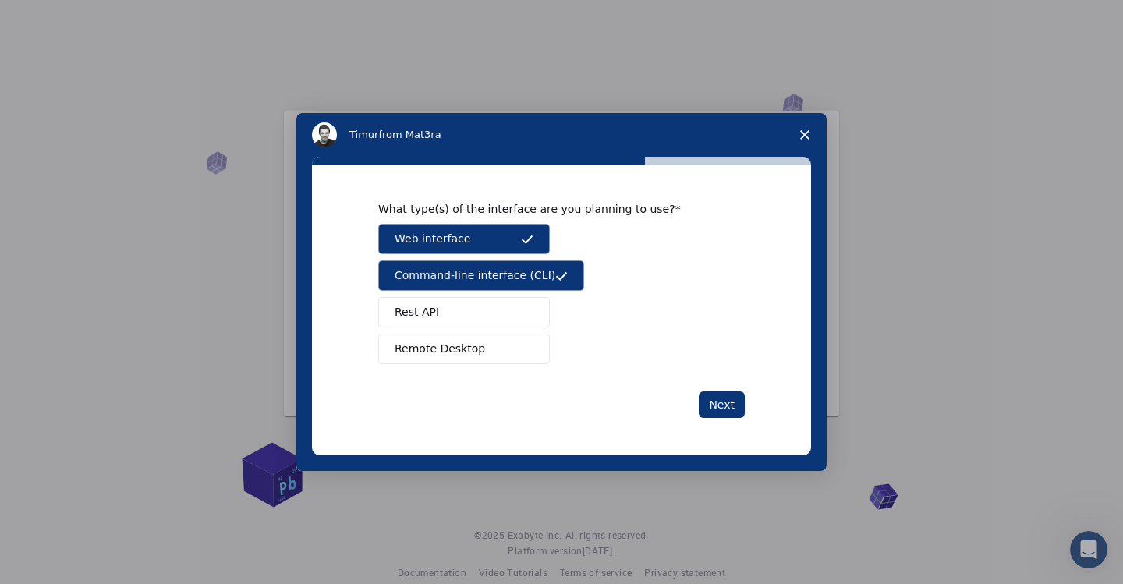
click at [457, 311] on button "Rest API" at bounding box center [464, 312] width 172 height 30
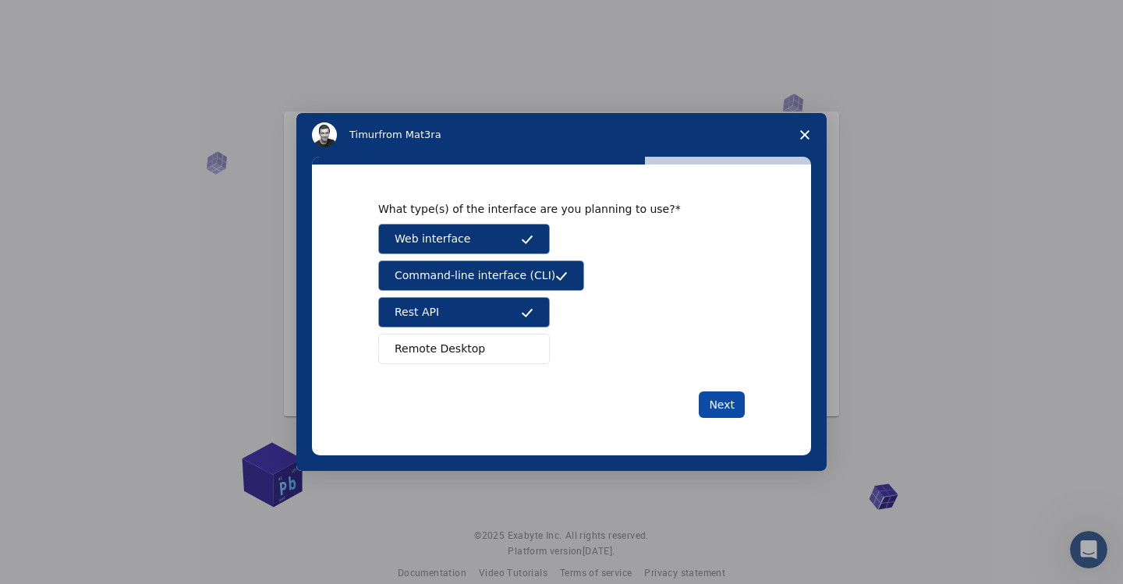
click at [722, 409] on button "Next" at bounding box center [722, 404] width 46 height 27
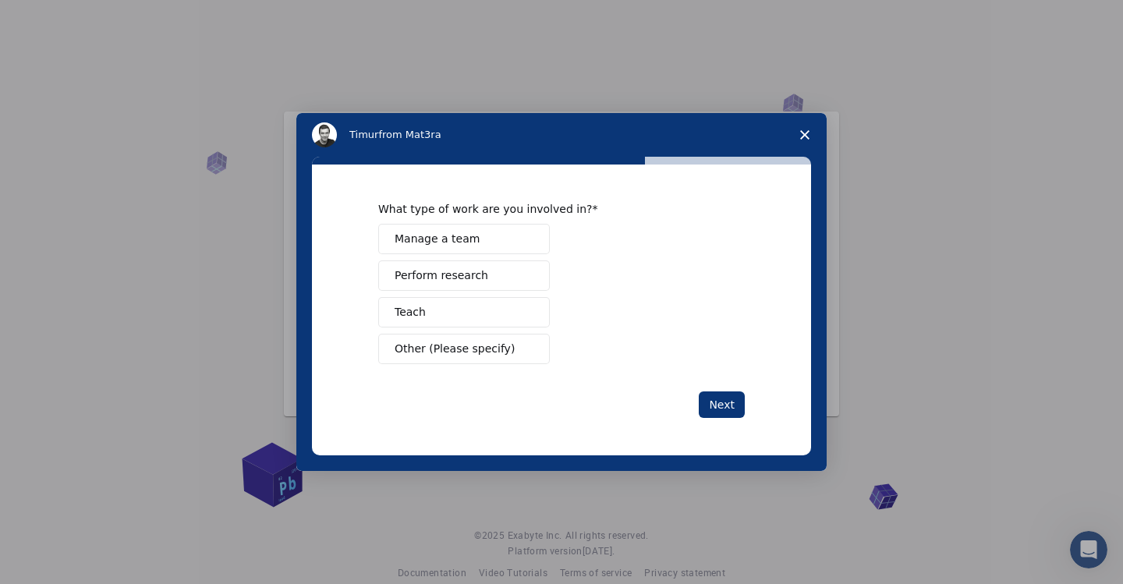
click at [498, 271] on button "Perform research" at bounding box center [464, 275] width 172 height 30
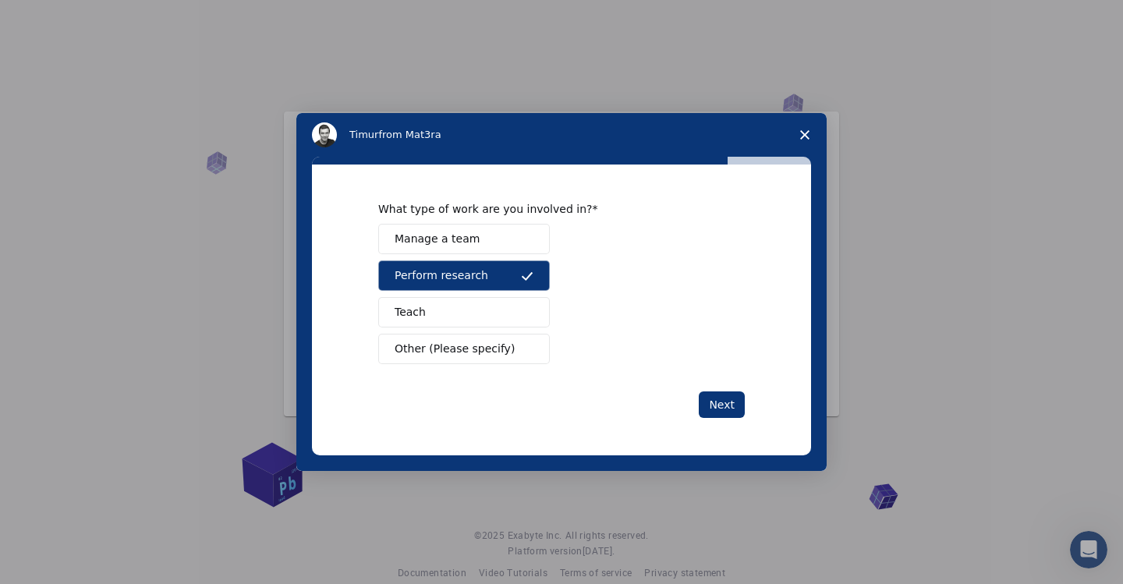
click at [484, 249] on button "Manage a team" at bounding box center [464, 239] width 172 height 30
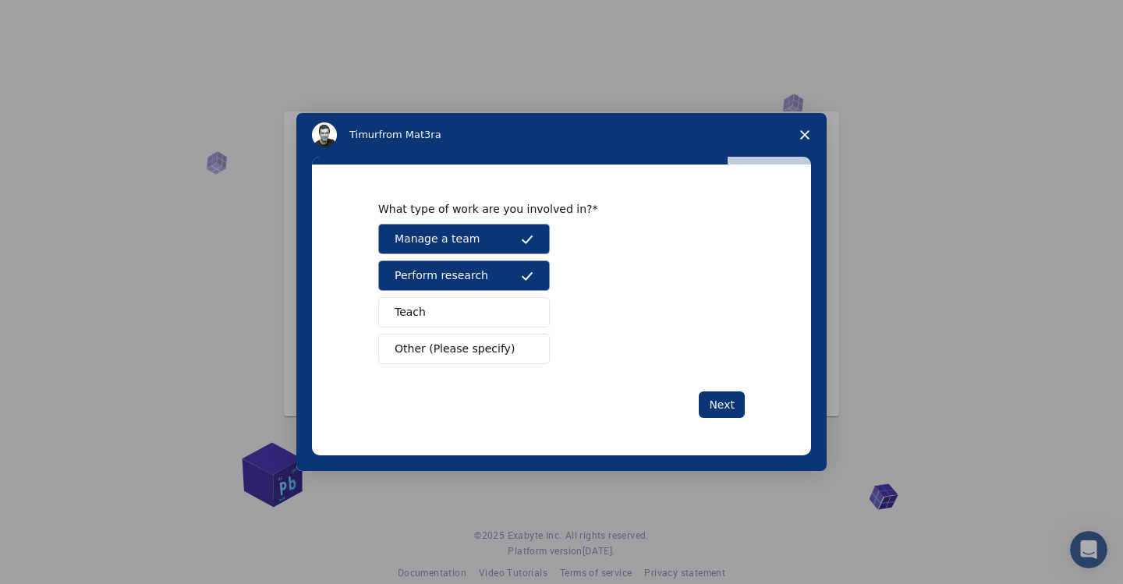
click at [535, 318] on button "Teach" at bounding box center [464, 312] width 172 height 30
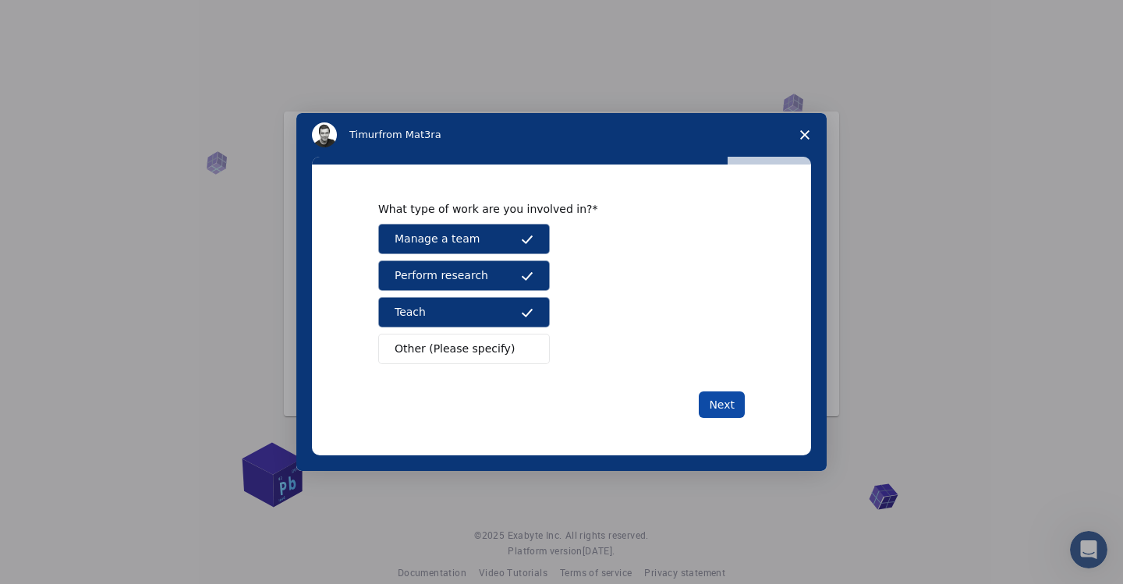
click at [718, 407] on button "Next" at bounding box center [722, 404] width 46 height 27
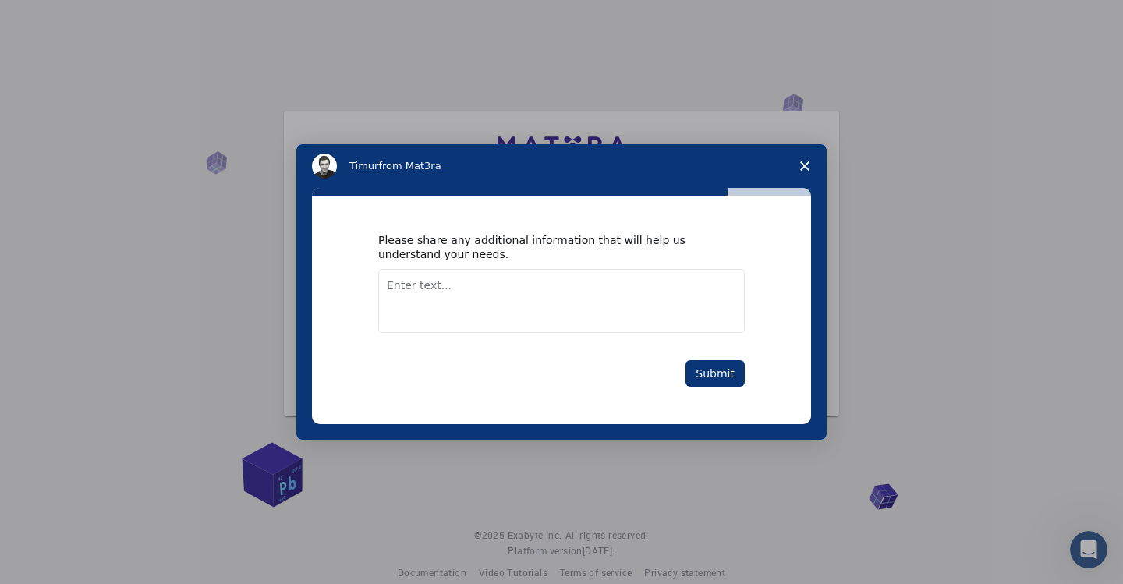
click at [525, 286] on textarea "Enter text..." at bounding box center [561, 301] width 367 height 64
type textarea "O"
type textarea "I am currently exploring alter magnets. Hope this platform will help me on y re…"
click at [723, 376] on button "Submit" at bounding box center [714, 373] width 59 height 27
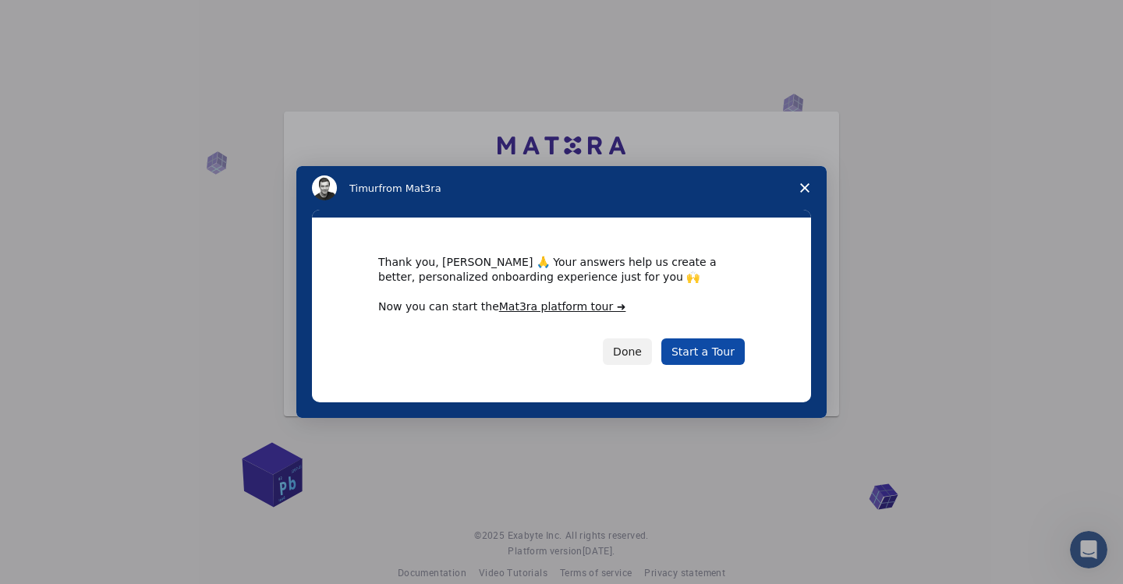
click at [719, 355] on link "Start a Tour" at bounding box center [702, 351] width 83 height 27
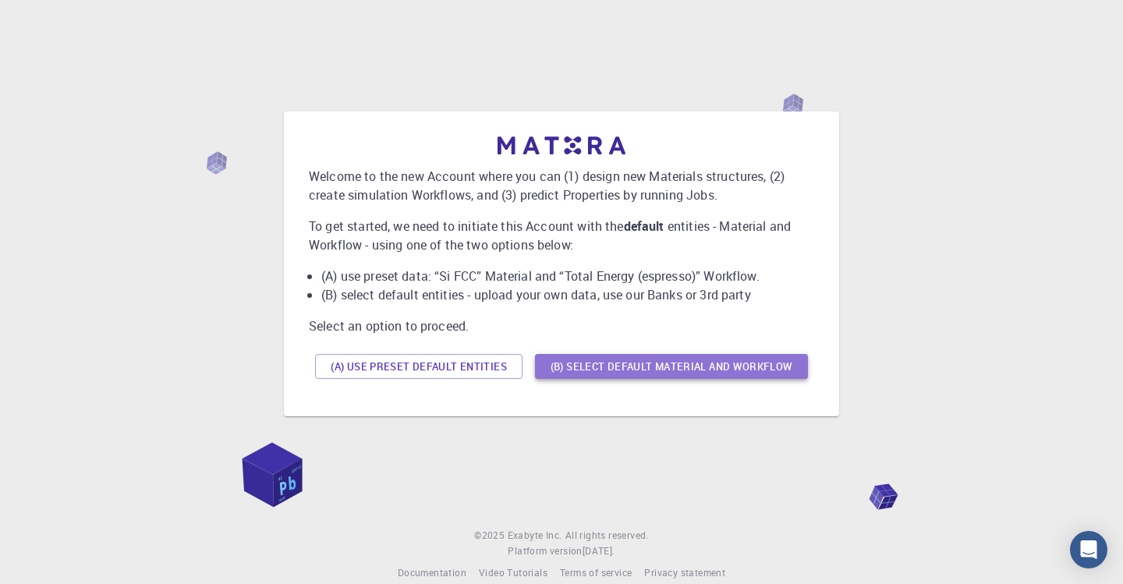
click at [611, 367] on button "(B) Select default material and workflow" at bounding box center [671, 366] width 273 height 25
